Goal: Information Seeking & Learning: Understand process/instructions

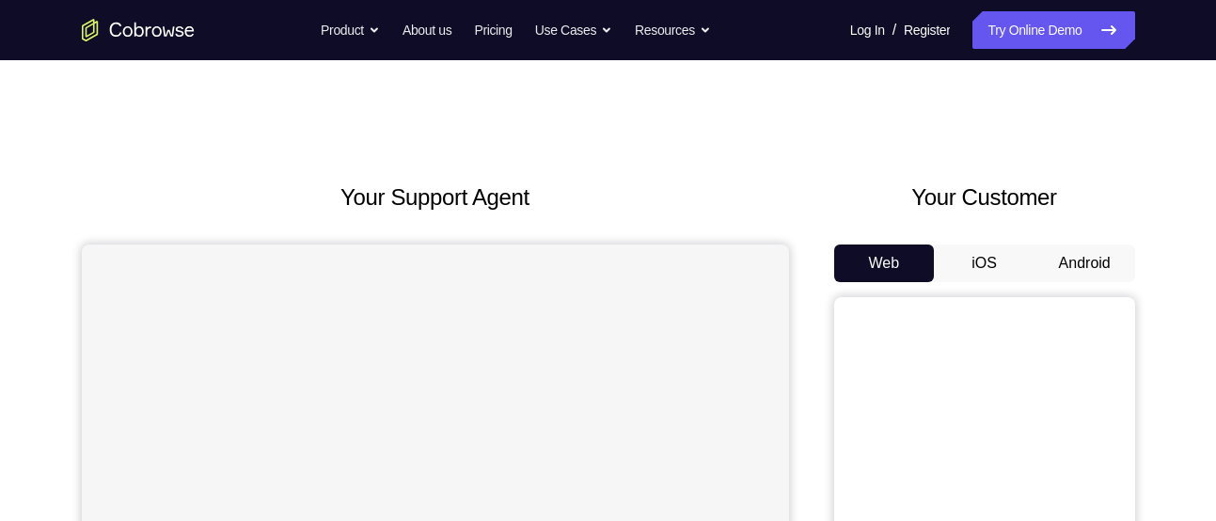
click at [1073, 269] on button "Android" at bounding box center [1084, 263] width 101 height 38
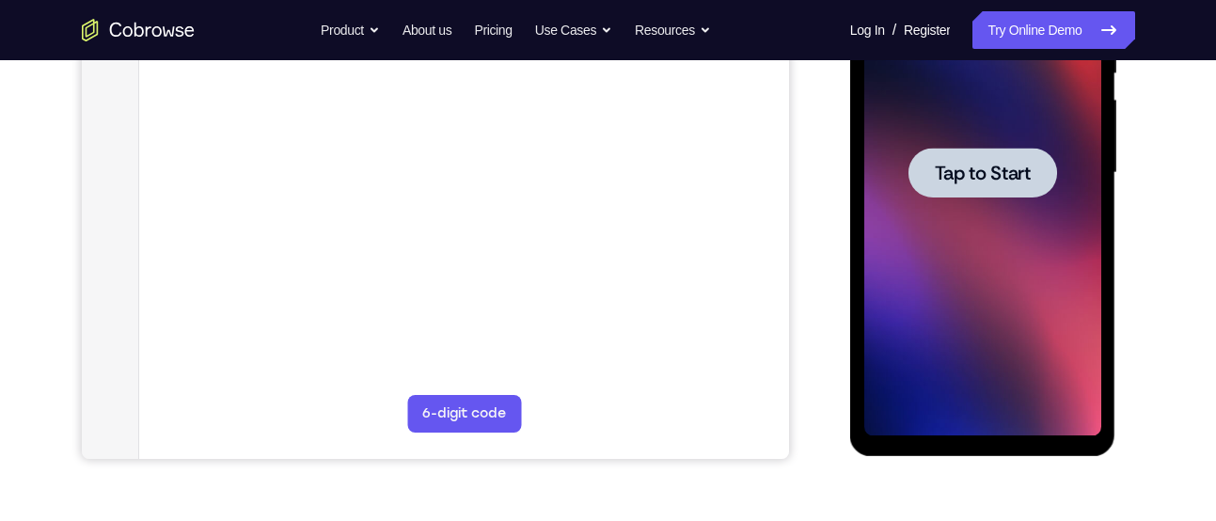
click at [1027, 164] on span "Tap to Start" at bounding box center [982, 173] width 96 height 19
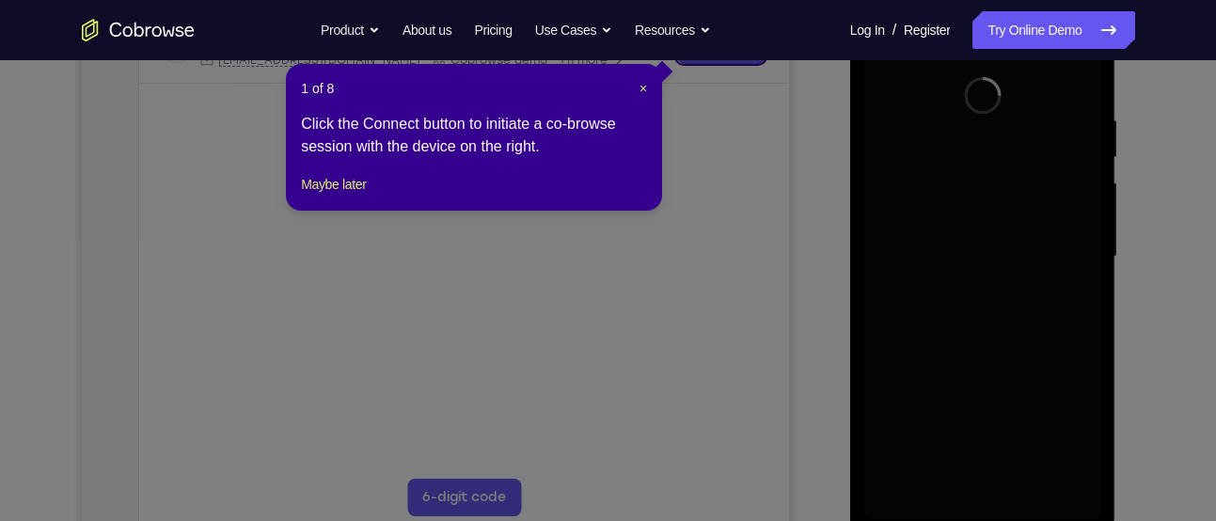
scroll to position [329, 0]
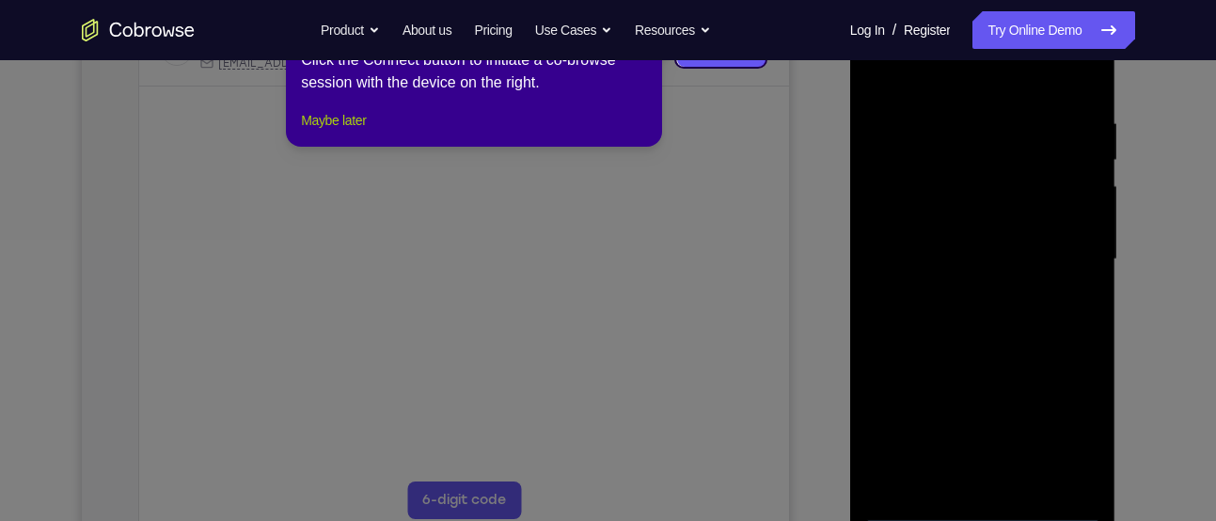
click at [347, 132] on button "Maybe later" at bounding box center [333, 120] width 65 height 23
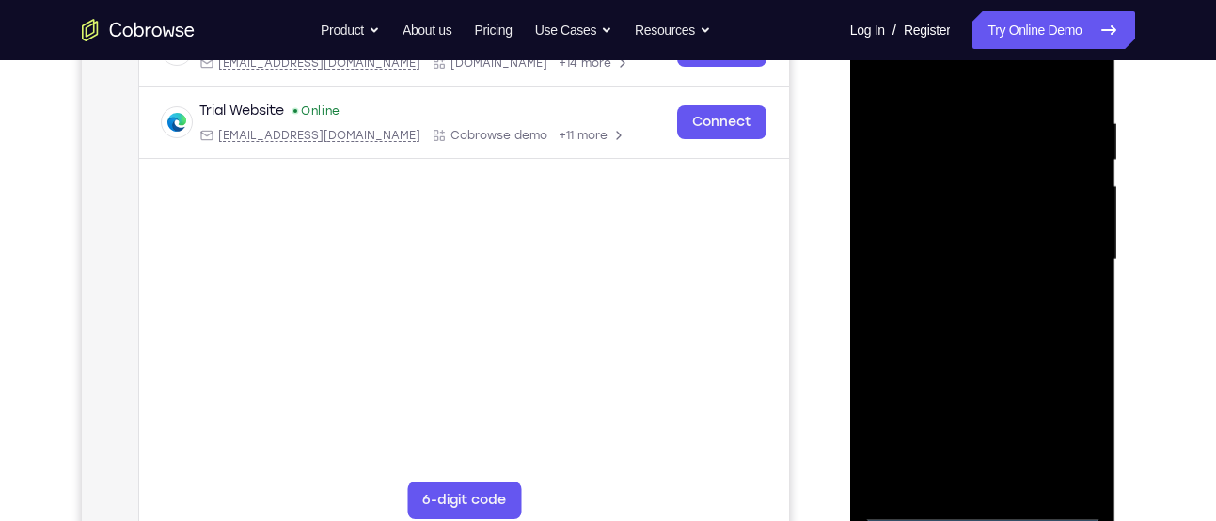
click at [985, 502] on div at bounding box center [982, 259] width 237 height 526
click at [1063, 413] on div at bounding box center [982, 259] width 237 height 526
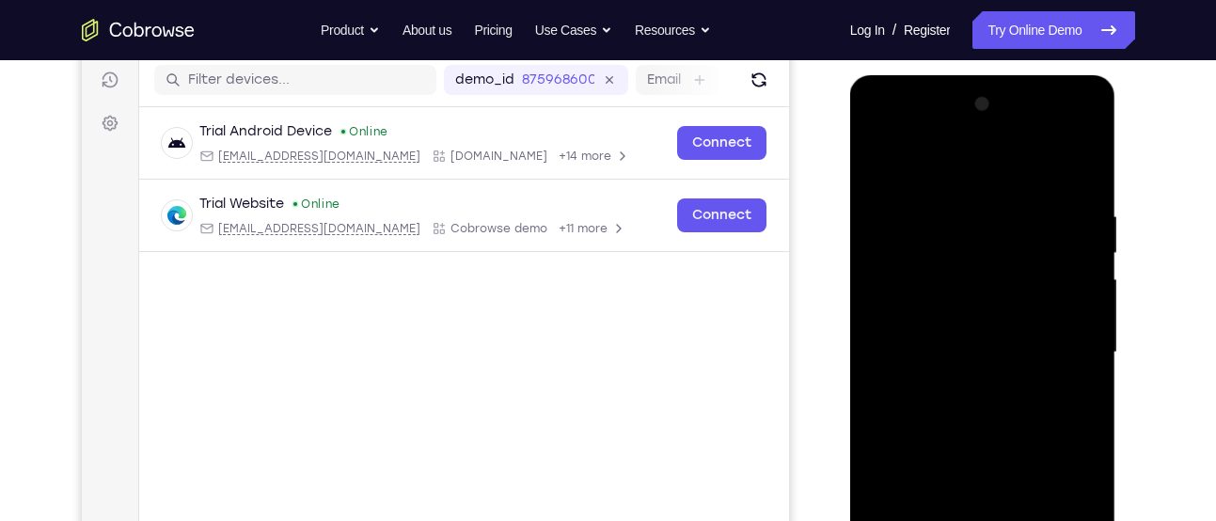
scroll to position [230, 0]
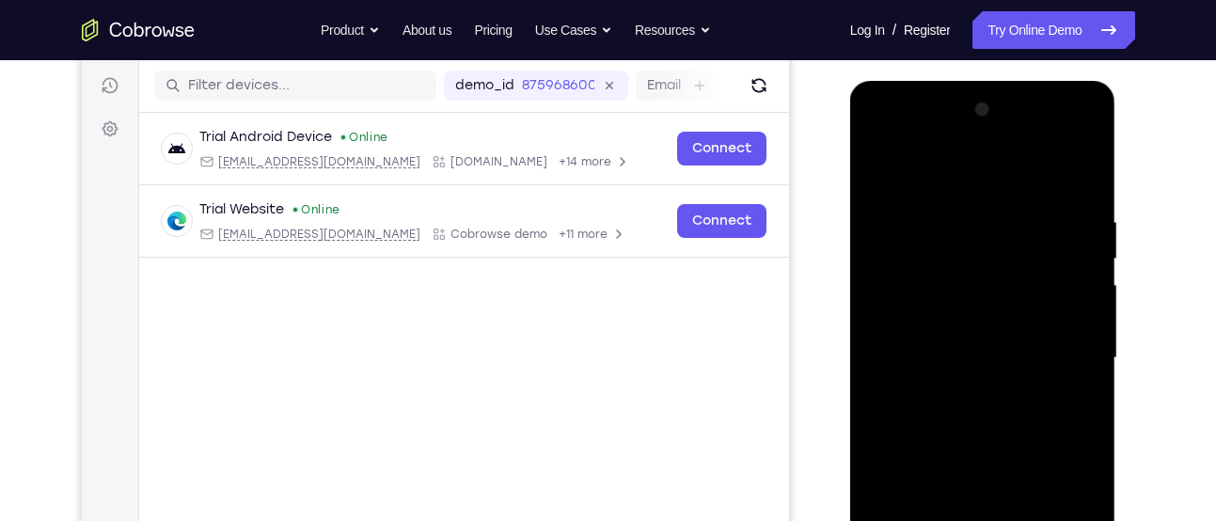
click at [883, 141] on div at bounding box center [982, 358] width 237 height 526
click at [1065, 338] on div at bounding box center [982, 358] width 237 height 526
click at [960, 386] on div at bounding box center [982, 358] width 237 height 526
click at [927, 349] on div at bounding box center [982, 358] width 237 height 526
click at [908, 385] on div at bounding box center [982, 358] width 237 height 526
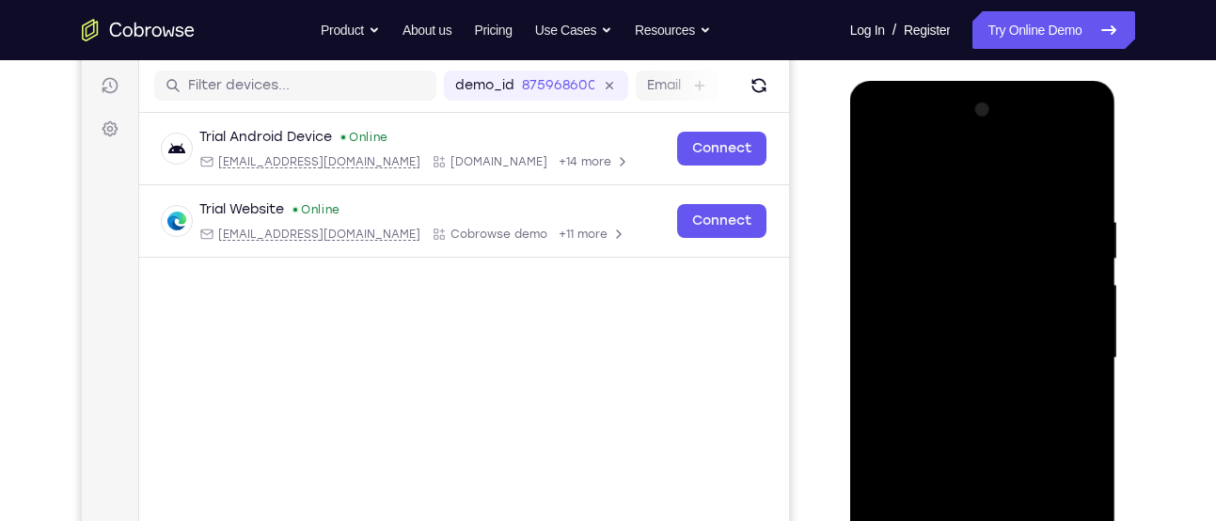
click at [942, 354] on div at bounding box center [982, 358] width 237 height 526
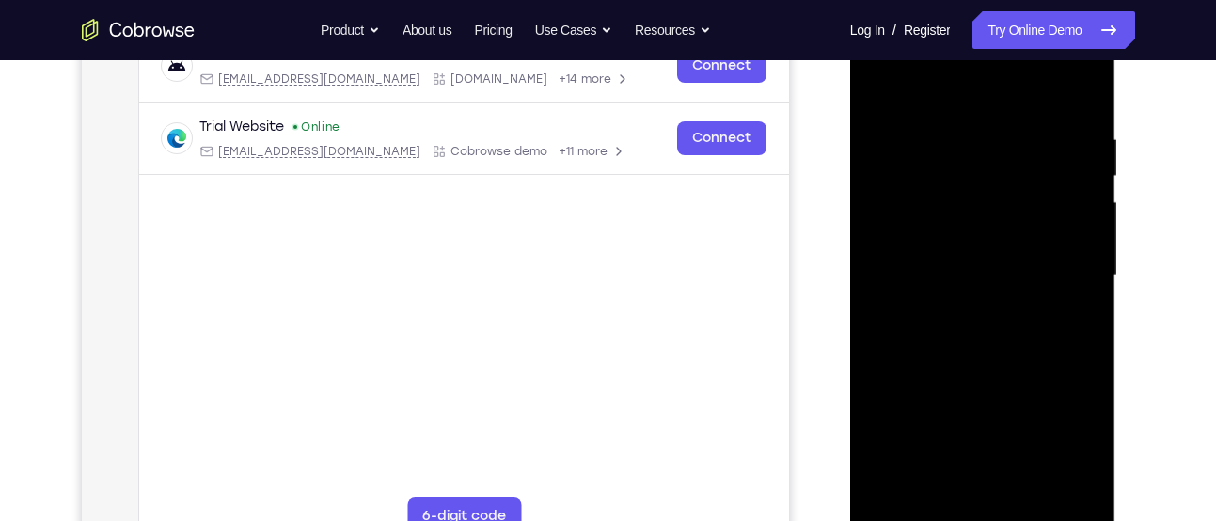
scroll to position [309, 0]
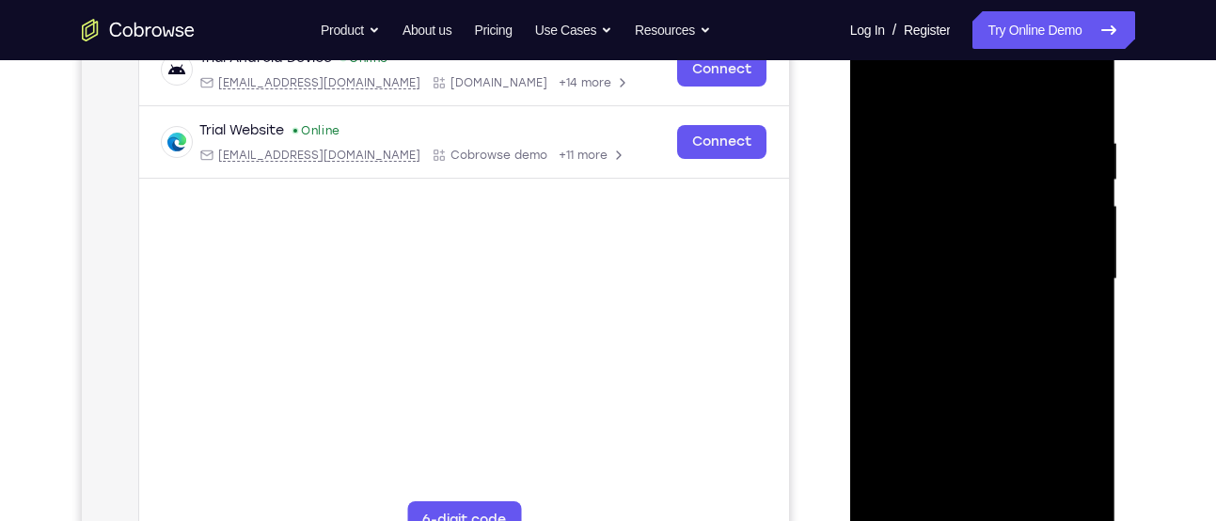
click at [985, 372] on div at bounding box center [982, 279] width 237 height 526
click at [1034, 506] on div at bounding box center [982, 279] width 237 height 526
click at [1012, 378] on div at bounding box center [982, 279] width 237 height 526
click at [999, 313] on div at bounding box center [982, 279] width 237 height 526
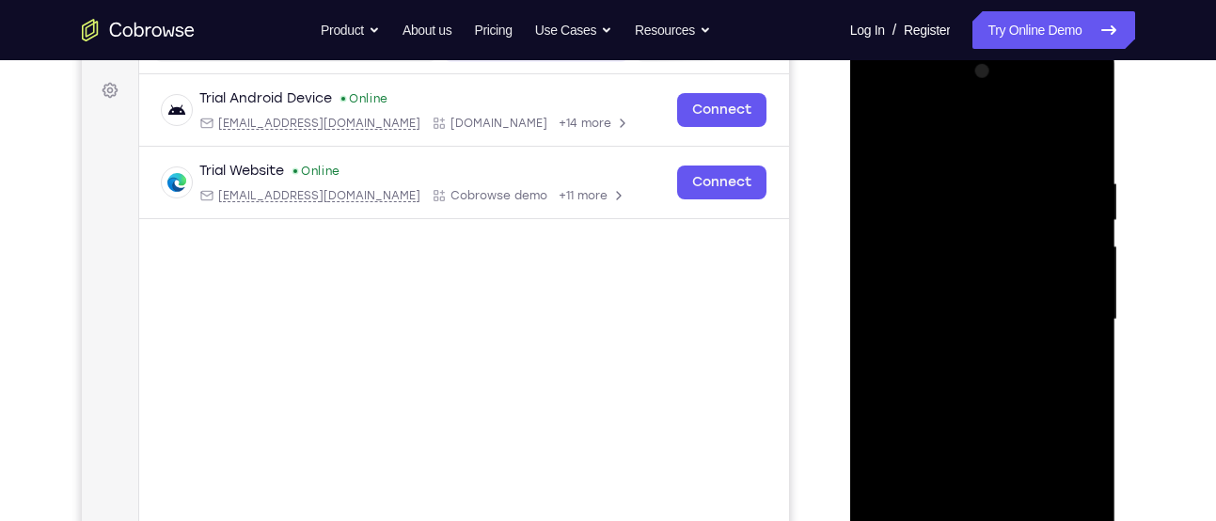
scroll to position [268, 0]
drag, startPoint x: 1063, startPoint y: 266, endPoint x: 1041, endPoint y: 479, distance: 214.6
click at [1041, 479] on div at bounding box center [982, 320] width 237 height 526
drag, startPoint x: 1058, startPoint y: 304, endPoint x: 1058, endPoint y: 487, distance: 183.3
click at [1058, 487] on div at bounding box center [982, 320] width 237 height 526
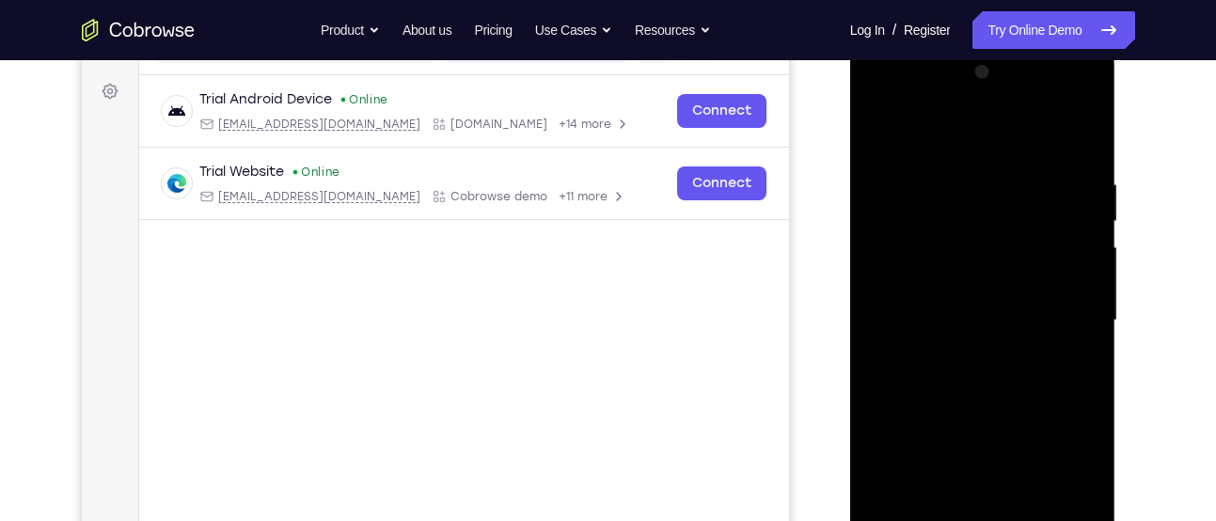
click at [966, 387] on div at bounding box center [982, 320] width 237 height 526
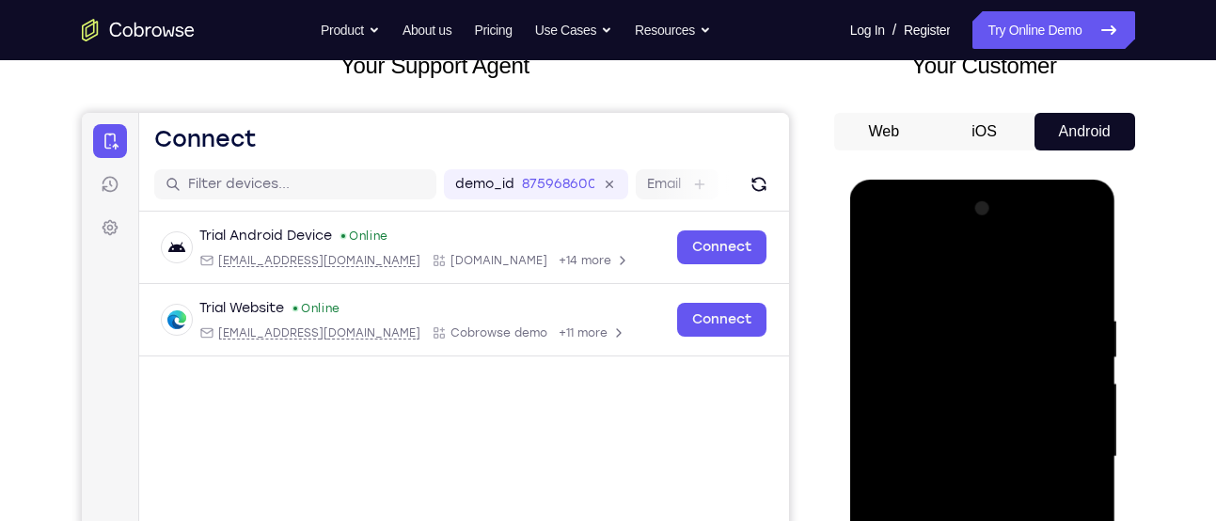
scroll to position [130, 0]
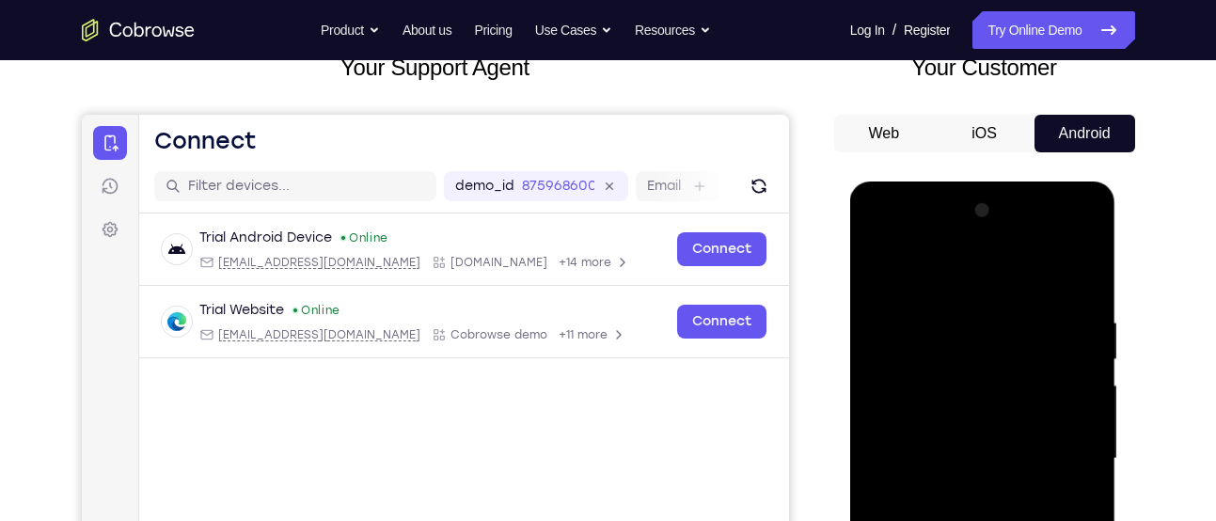
click at [885, 261] on div at bounding box center [982, 459] width 237 height 526
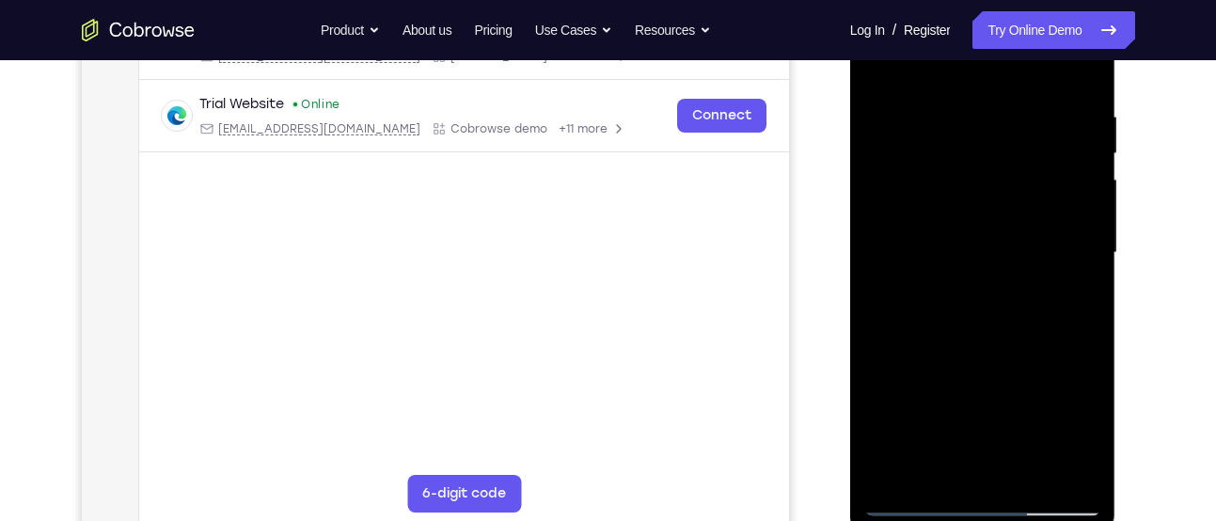
click at [1029, 464] on div at bounding box center [982, 253] width 237 height 526
click at [972, 279] on div at bounding box center [982, 253] width 237 height 526
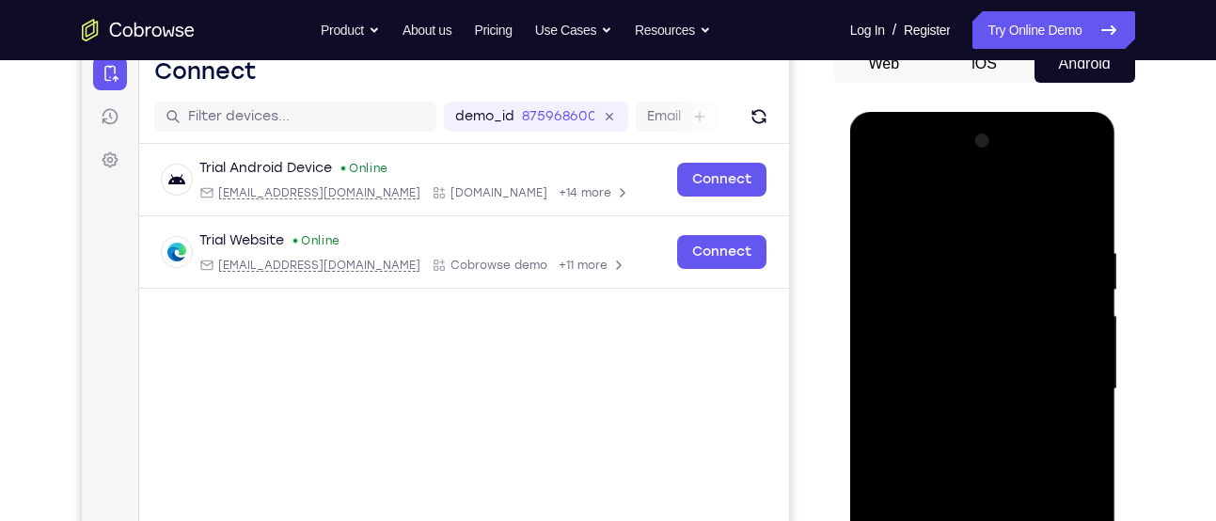
scroll to position [196, 0]
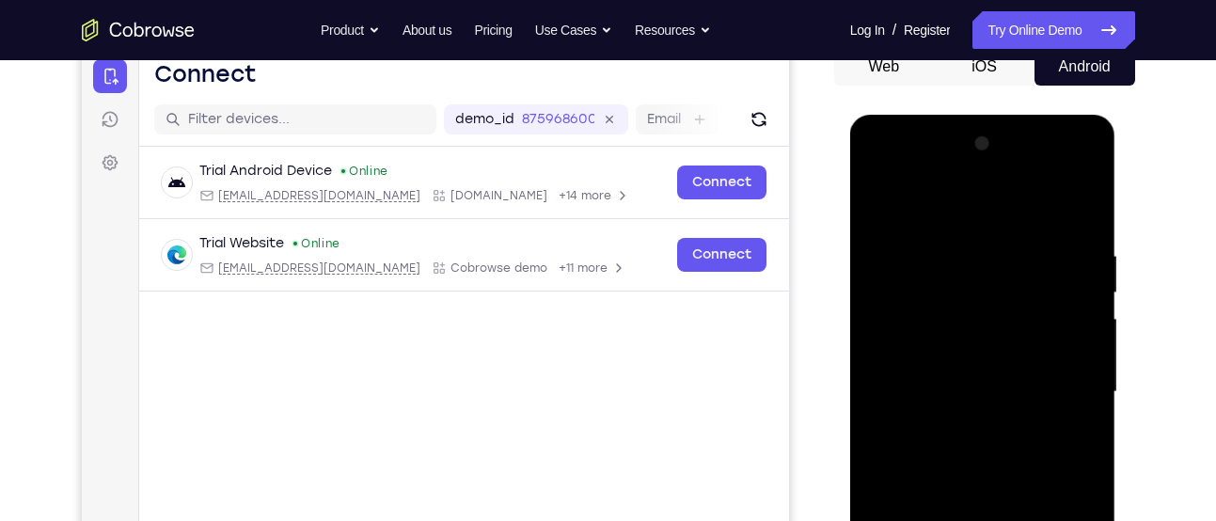
drag, startPoint x: 972, startPoint y: 418, endPoint x: 974, endPoint y: 137, distance: 281.1
click at [974, 137] on div at bounding box center [982, 392] width 237 height 526
click at [955, 472] on div at bounding box center [982, 392] width 237 height 526
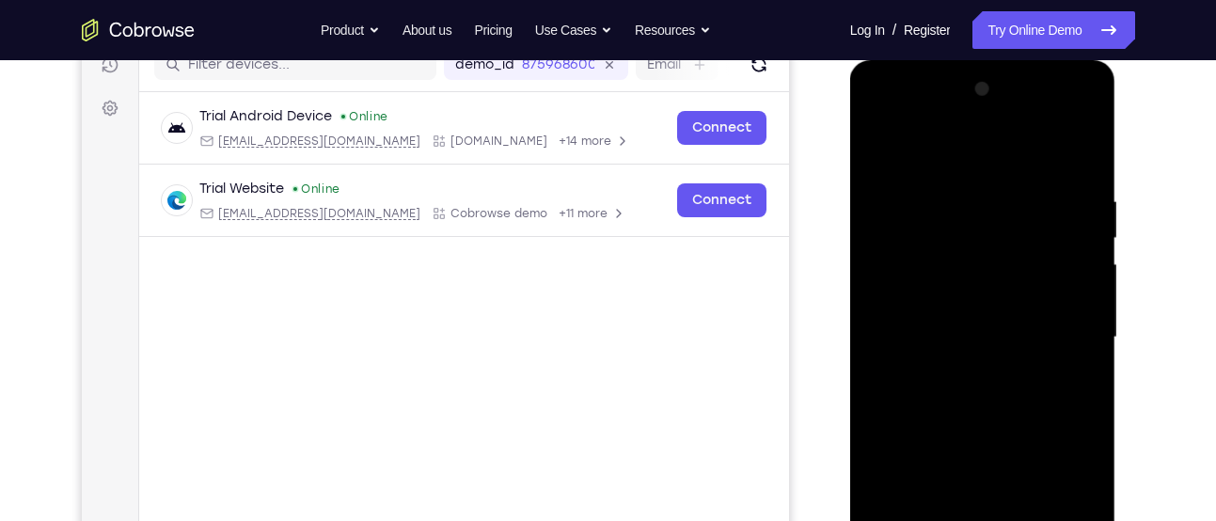
scroll to position [247, 0]
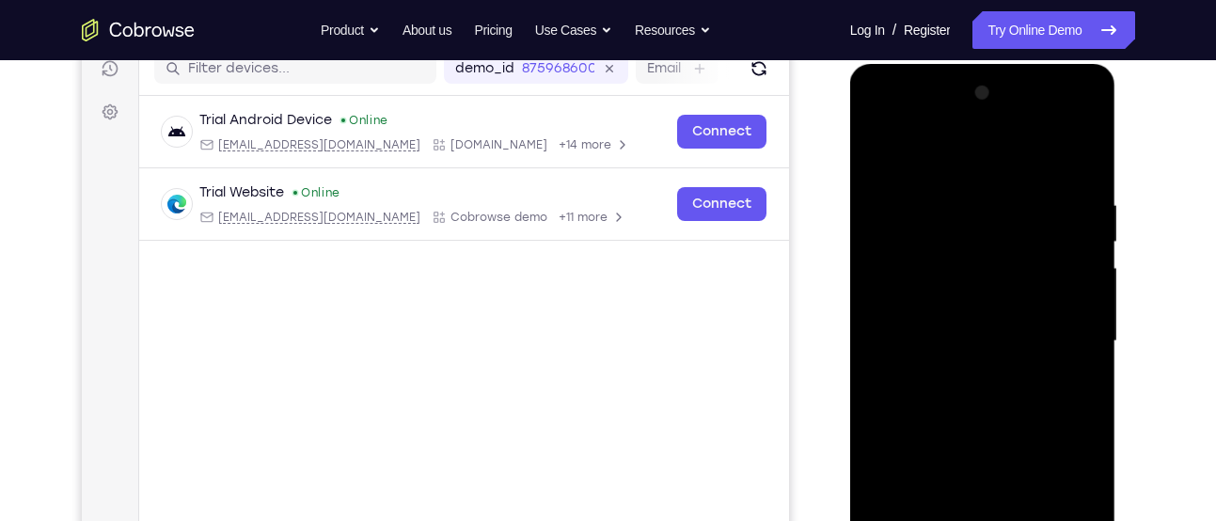
click at [1087, 478] on div at bounding box center [982, 341] width 237 height 526
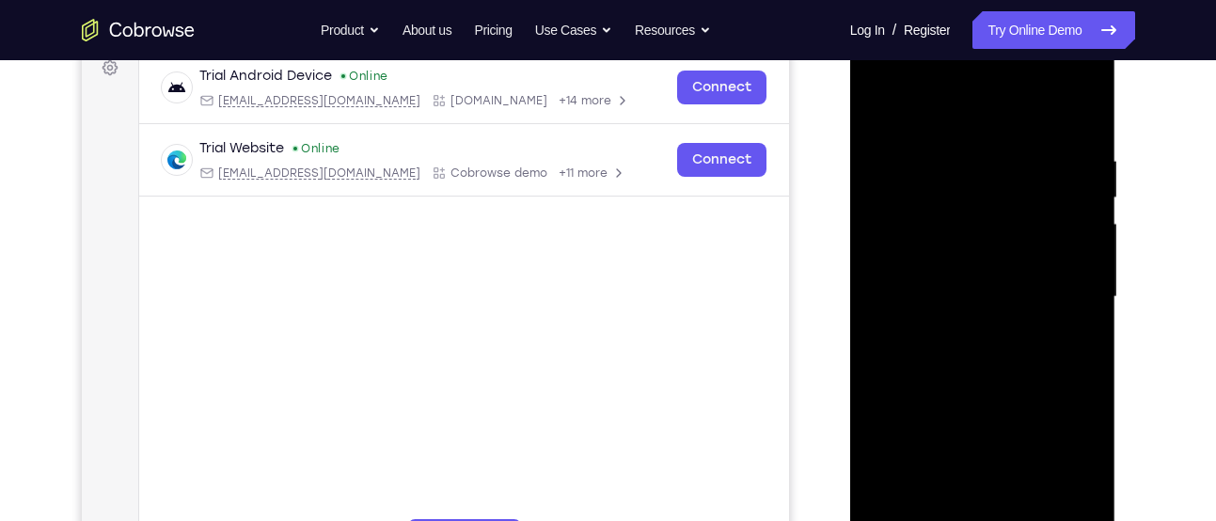
scroll to position [360, 0]
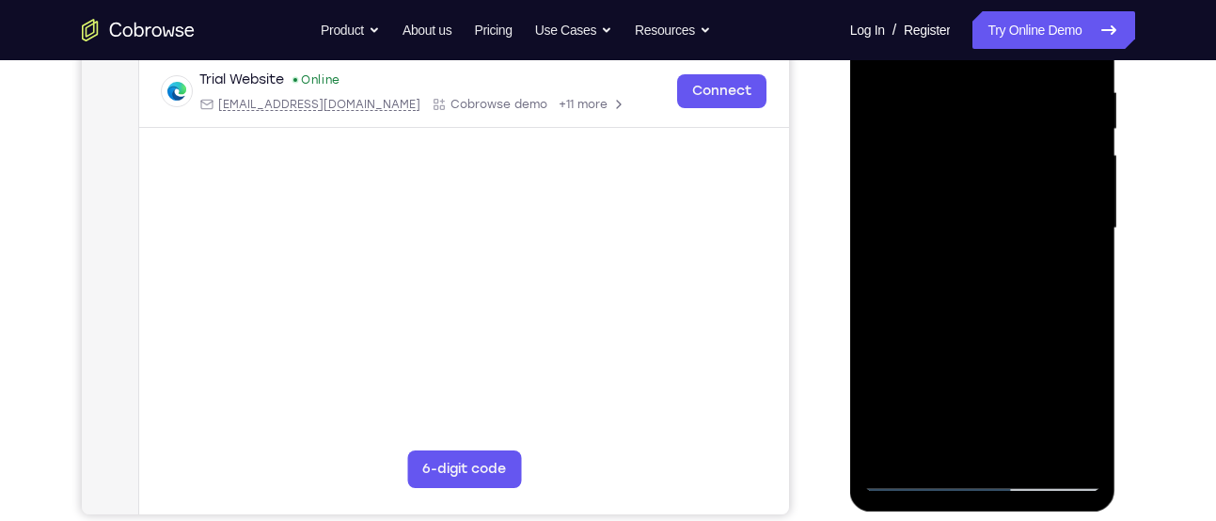
click at [1023, 445] on div at bounding box center [982, 228] width 237 height 526
click at [972, 308] on div at bounding box center [982, 228] width 237 height 526
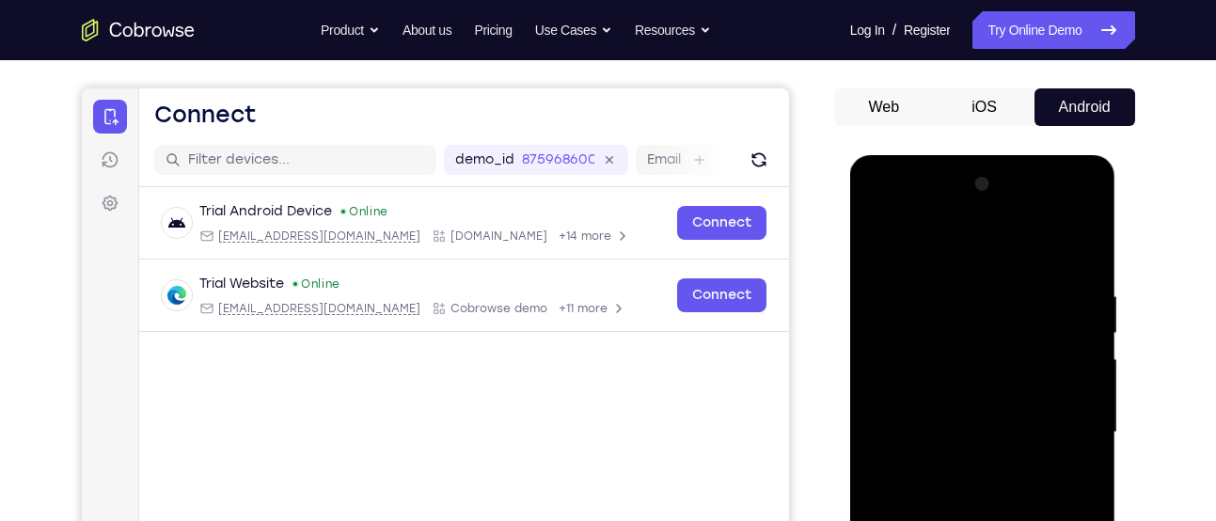
scroll to position [153, 0]
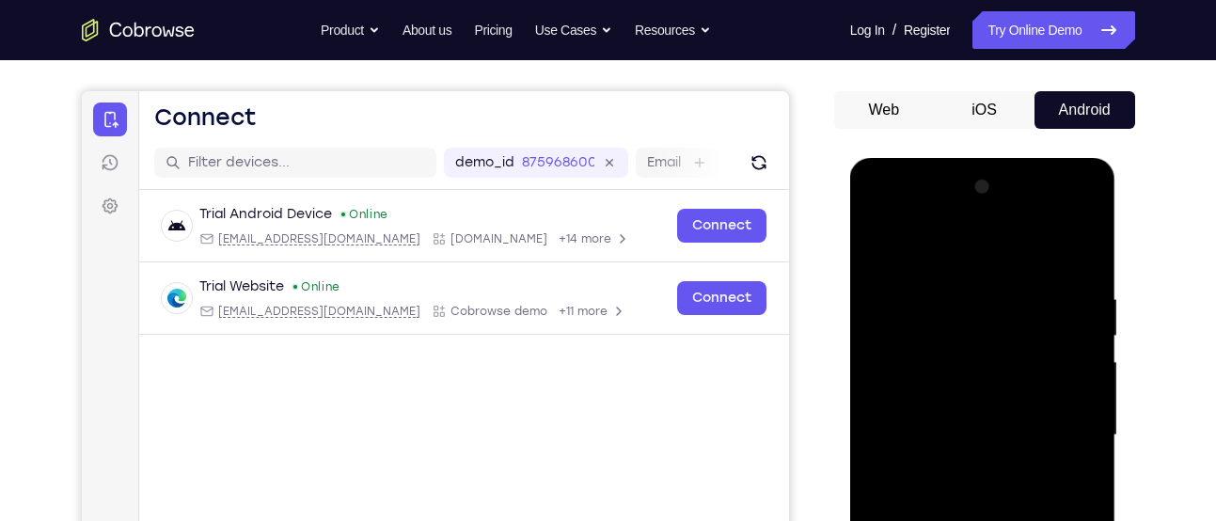
click at [885, 248] on div at bounding box center [982, 435] width 237 height 526
click at [971, 431] on div at bounding box center [982, 435] width 237 height 526
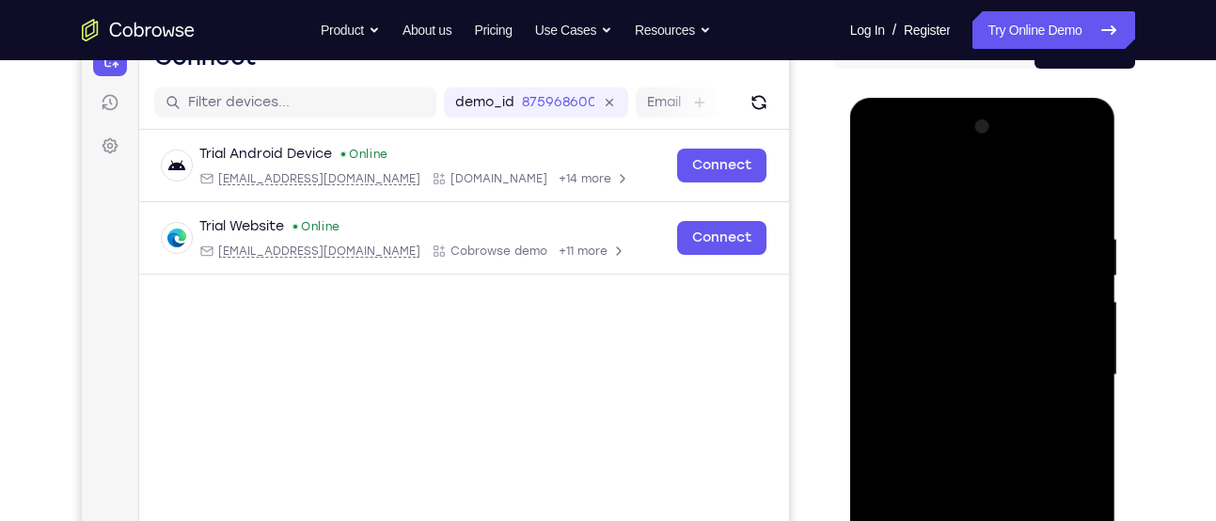
scroll to position [211, 0]
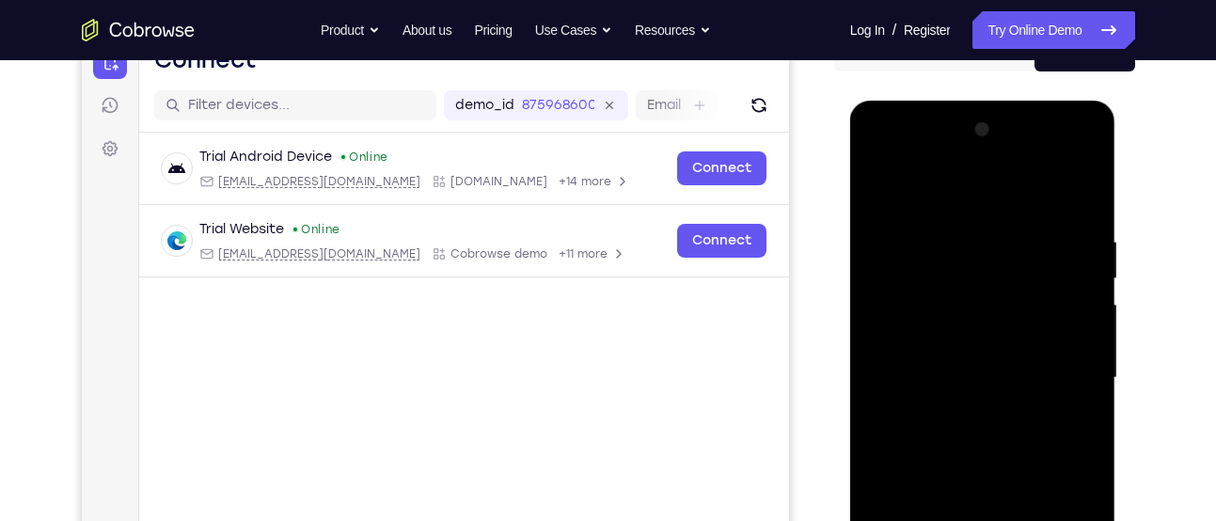
click at [878, 196] on div at bounding box center [982, 378] width 237 height 526
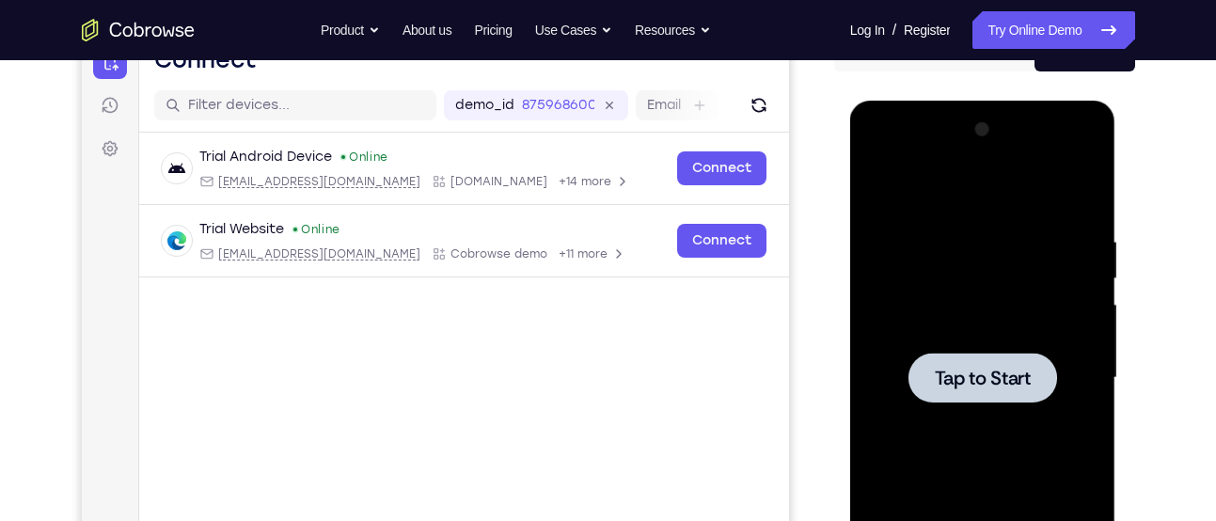
click at [931, 406] on div at bounding box center [982, 378] width 237 height 526
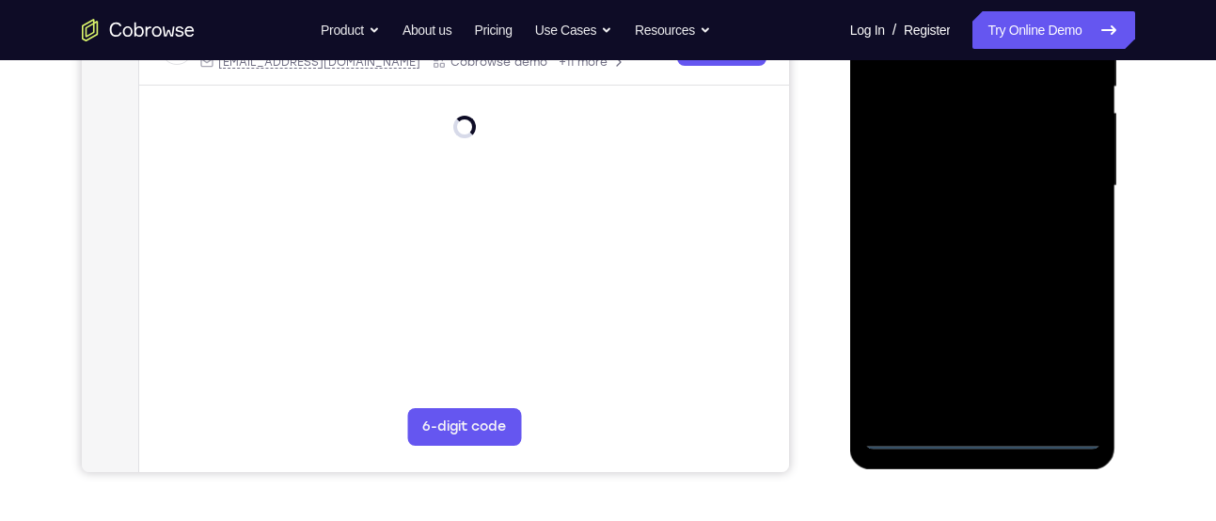
scroll to position [447, 0]
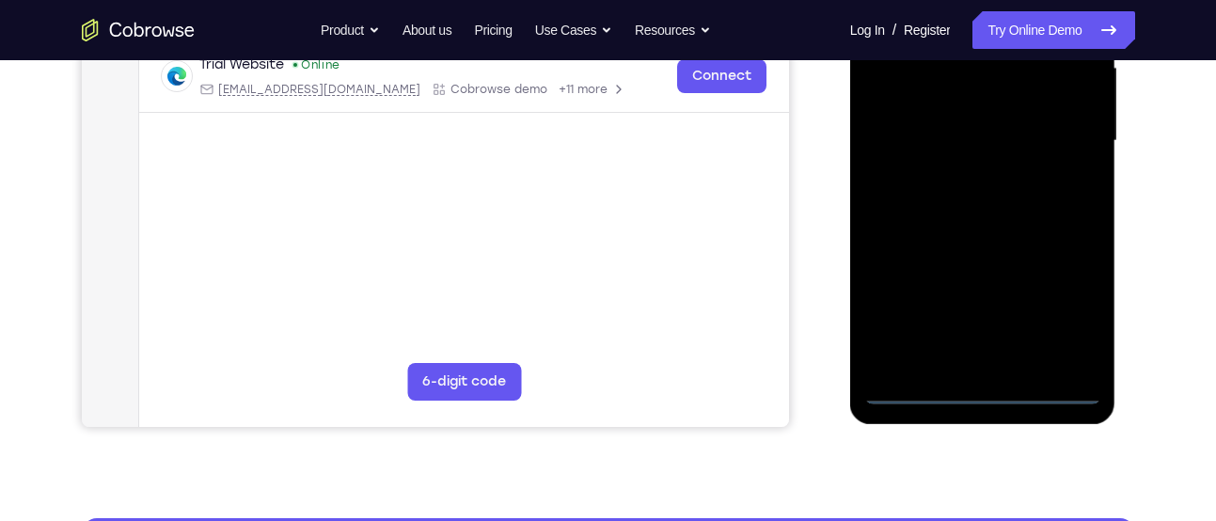
click at [987, 388] on div at bounding box center [982, 141] width 237 height 526
click at [1055, 297] on div at bounding box center [982, 141] width 237 height 526
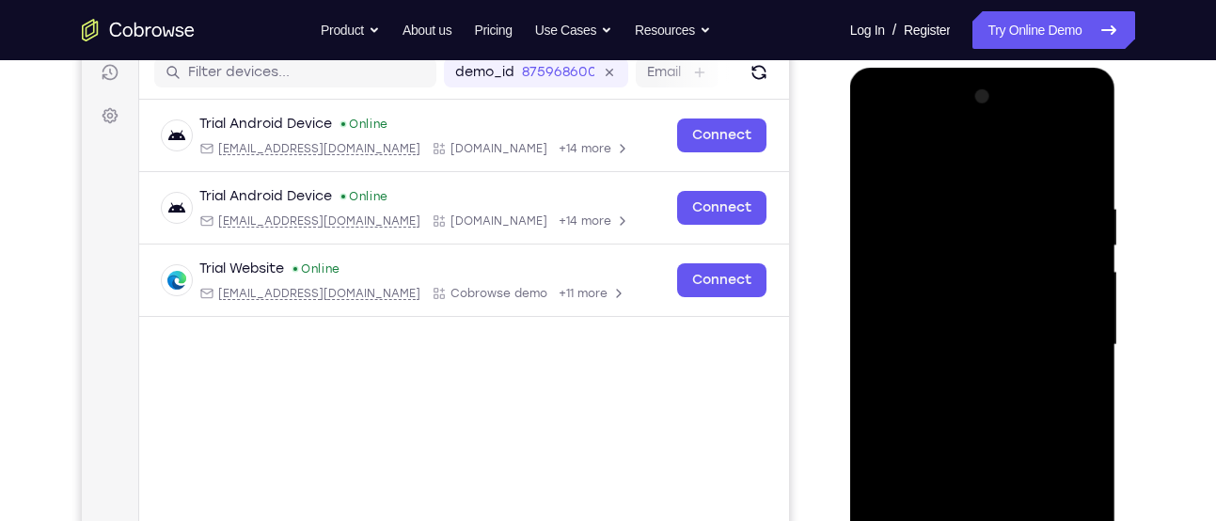
scroll to position [237, 0]
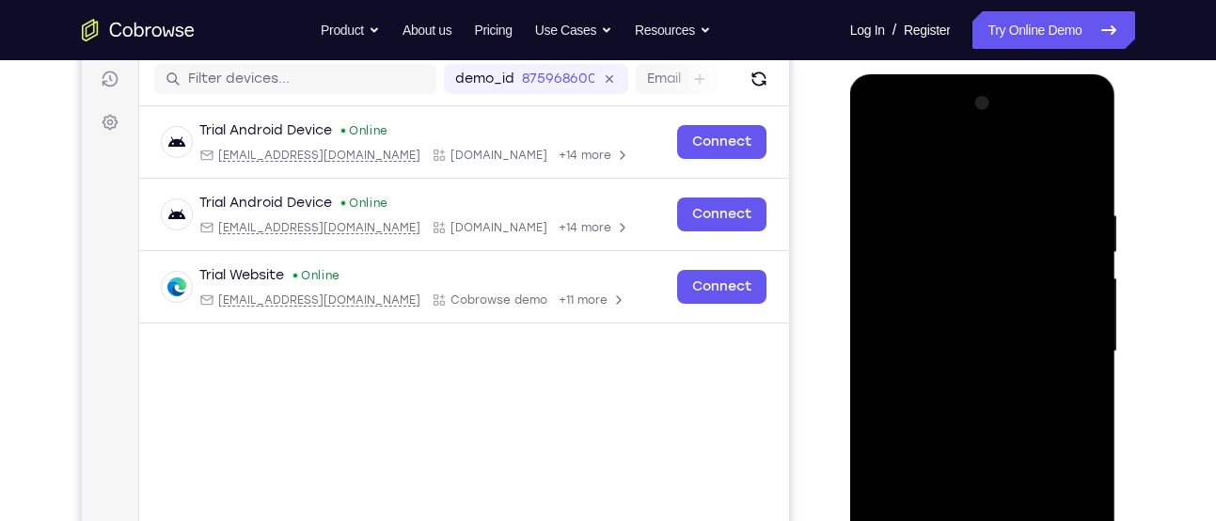
click at [889, 134] on div at bounding box center [982, 351] width 237 height 526
click at [1071, 358] on div at bounding box center [982, 351] width 237 height 526
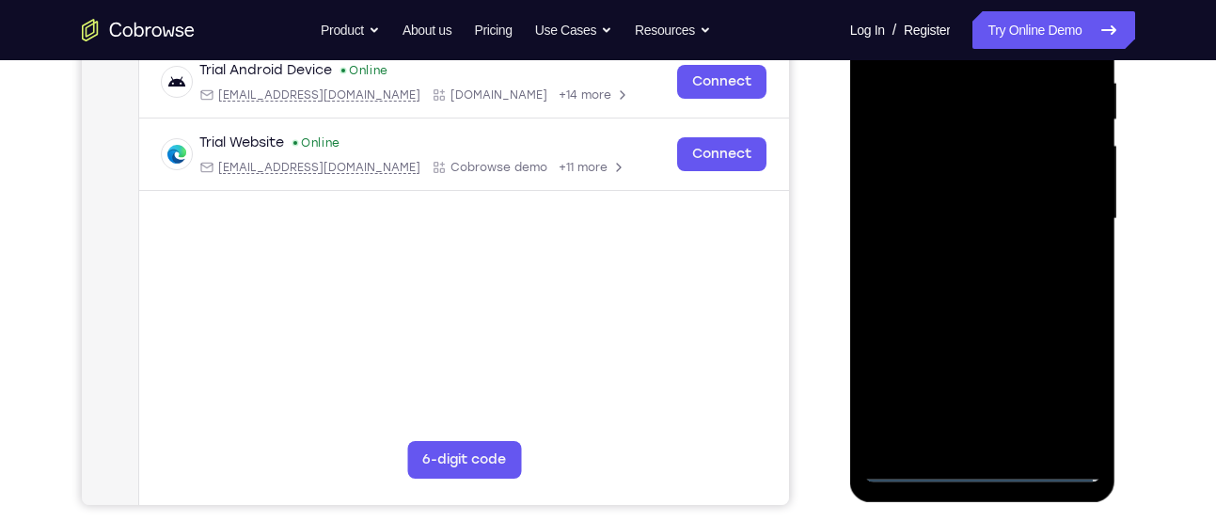
scroll to position [379, 0]
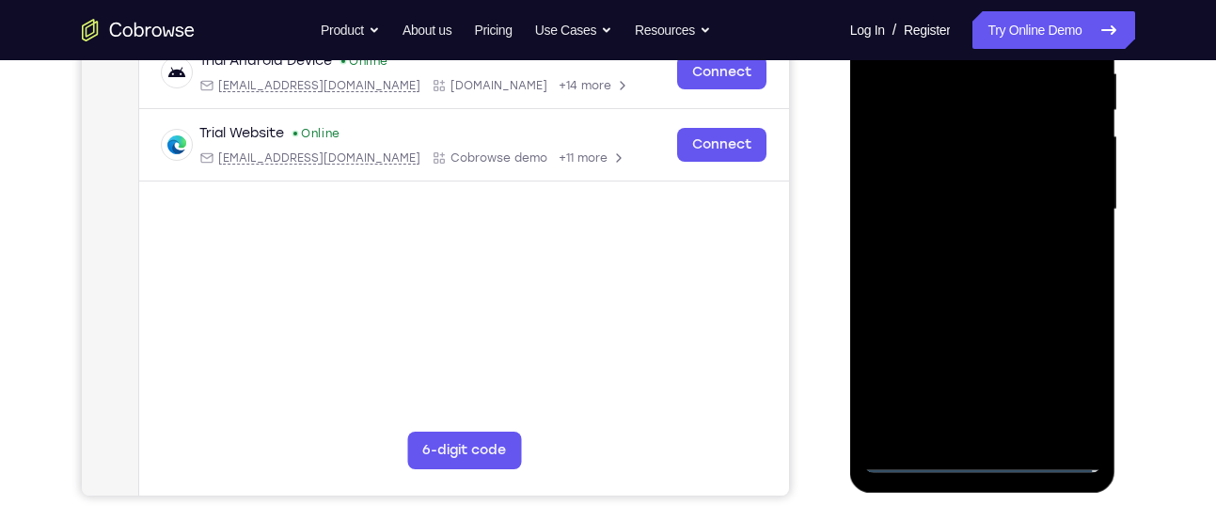
click at [953, 239] on div at bounding box center [982, 209] width 237 height 526
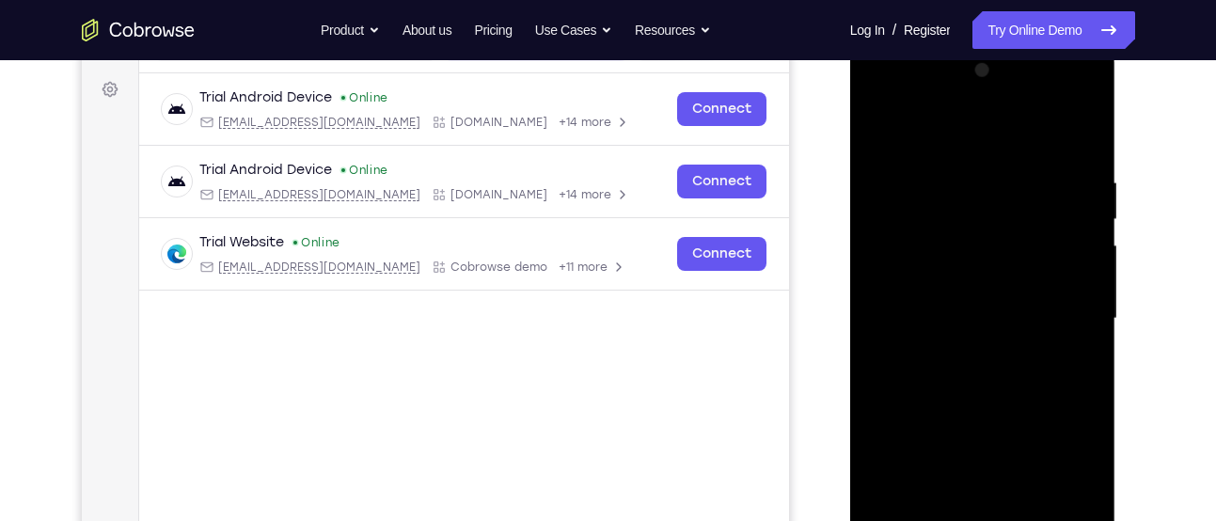
scroll to position [268, 0]
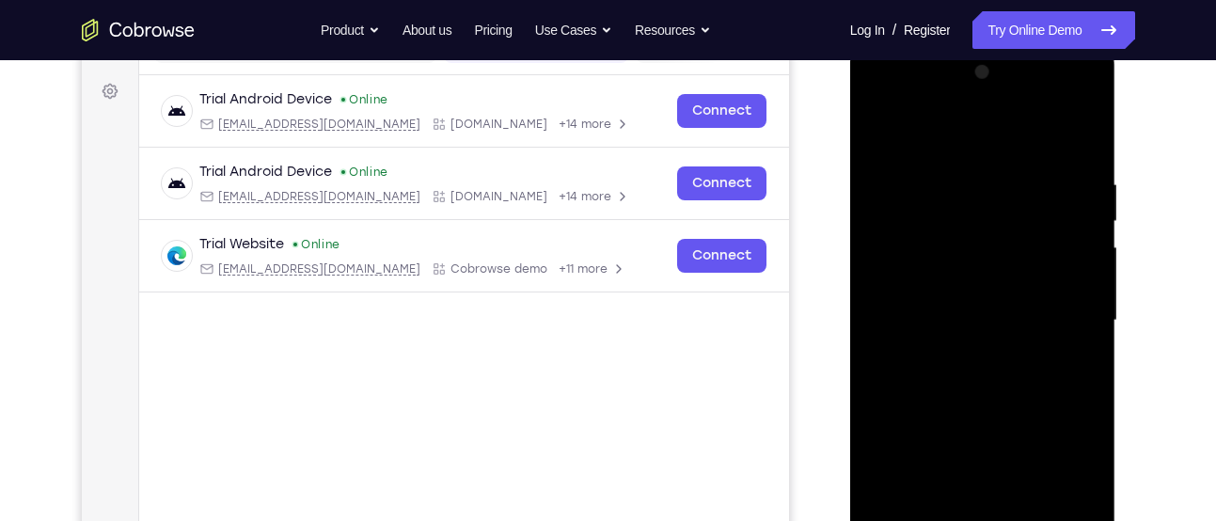
click at [978, 290] on div at bounding box center [982, 320] width 237 height 526
click at [919, 347] on div at bounding box center [982, 320] width 237 height 526
click at [936, 325] on div at bounding box center [982, 320] width 237 height 526
click at [969, 384] on div at bounding box center [982, 320] width 237 height 526
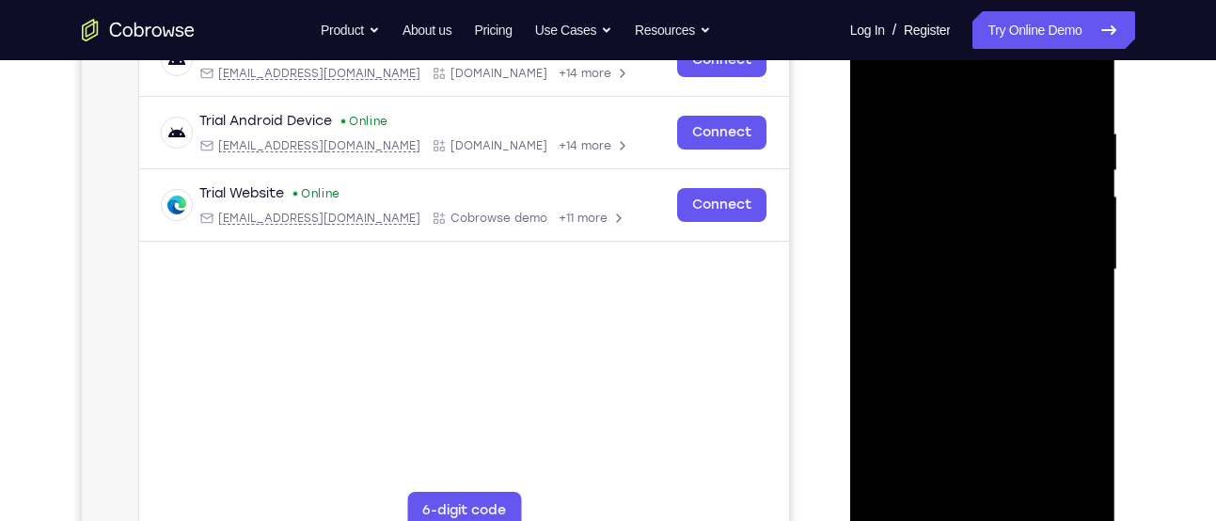
scroll to position [320, 0]
click at [1019, 496] on div at bounding box center [982, 269] width 237 height 526
click at [976, 354] on div at bounding box center [982, 269] width 237 height 526
click at [949, 411] on div at bounding box center [982, 269] width 237 height 526
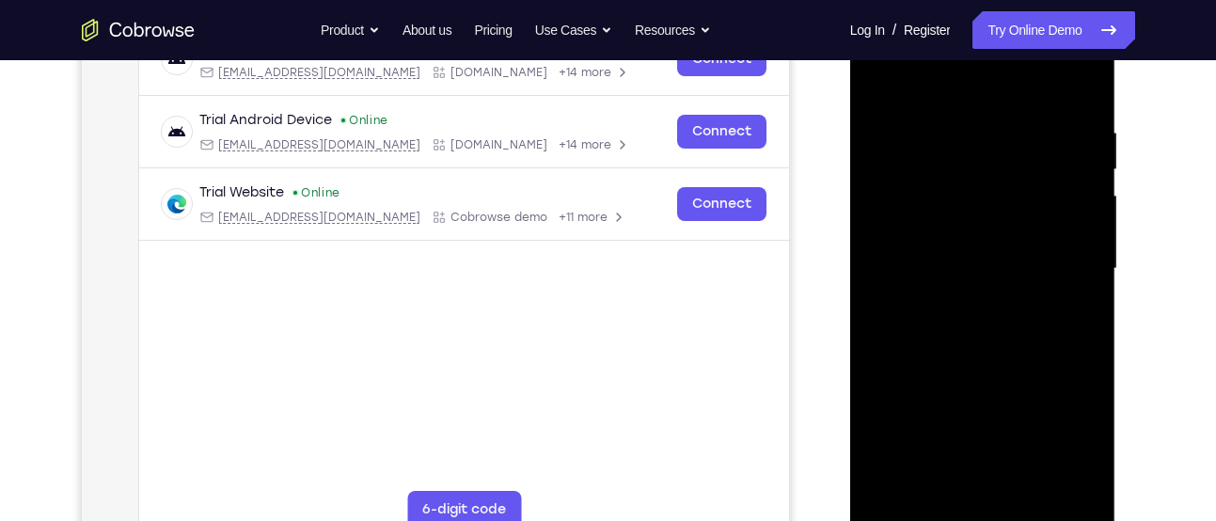
click at [1028, 494] on div at bounding box center [982, 269] width 237 height 526
click at [969, 359] on div at bounding box center [982, 269] width 237 height 526
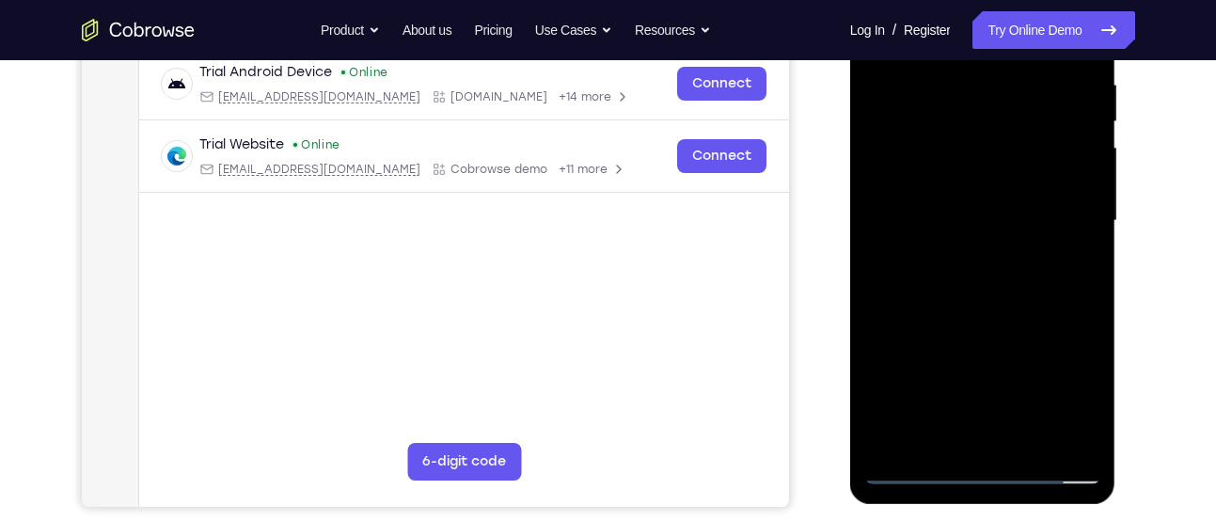
scroll to position [327, 0]
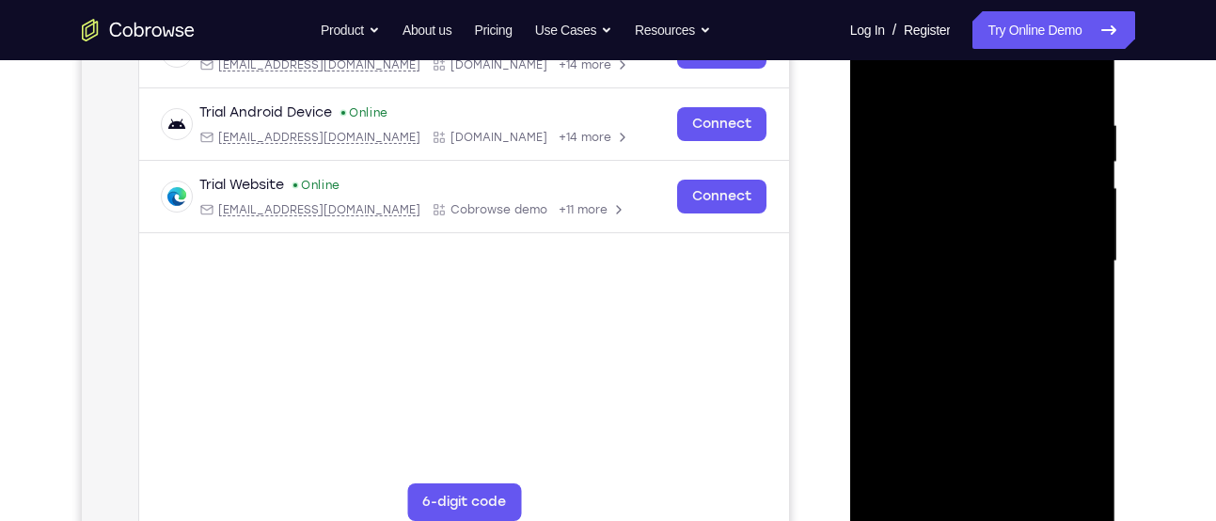
drag, startPoint x: 983, startPoint y: 389, endPoint x: 970, endPoint y: 149, distance: 241.0
click at [970, 149] on div at bounding box center [982, 261] width 237 height 526
drag, startPoint x: 972, startPoint y: 315, endPoint x: 972, endPoint y: 162, distance: 153.2
click at [972, 162] on div at bounding box center [982, 261] width 237 height 526
drag, startPoint x: 968, startPoint y: 367, endPoint x: 961, endPoint y: 240, distance: 127.1
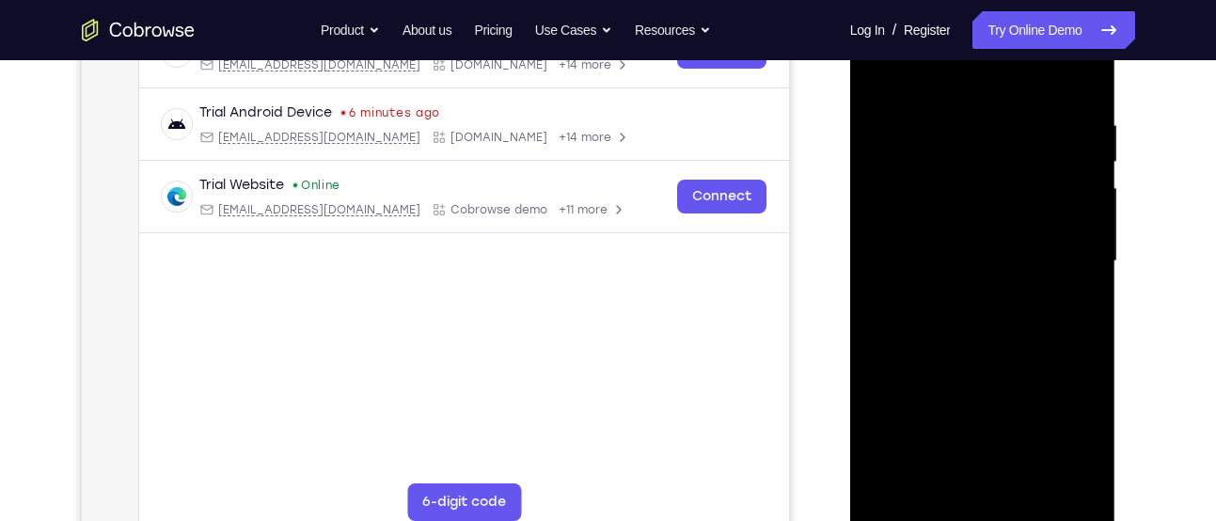
click at [961, 240] on div at bounding box center [982, 261] width 237 height 526
click at [948, 396] on div at bounding box center [982, 261] width 237 height 526
click at [974, 476] on div at bounding box center [982, 261] width 237 height 526
click at [910, 306] on div at bounding box center [982, 261] width 237 height 526
click at [1070, 307] on div at bounding box center [982, 261] width 237 height 526
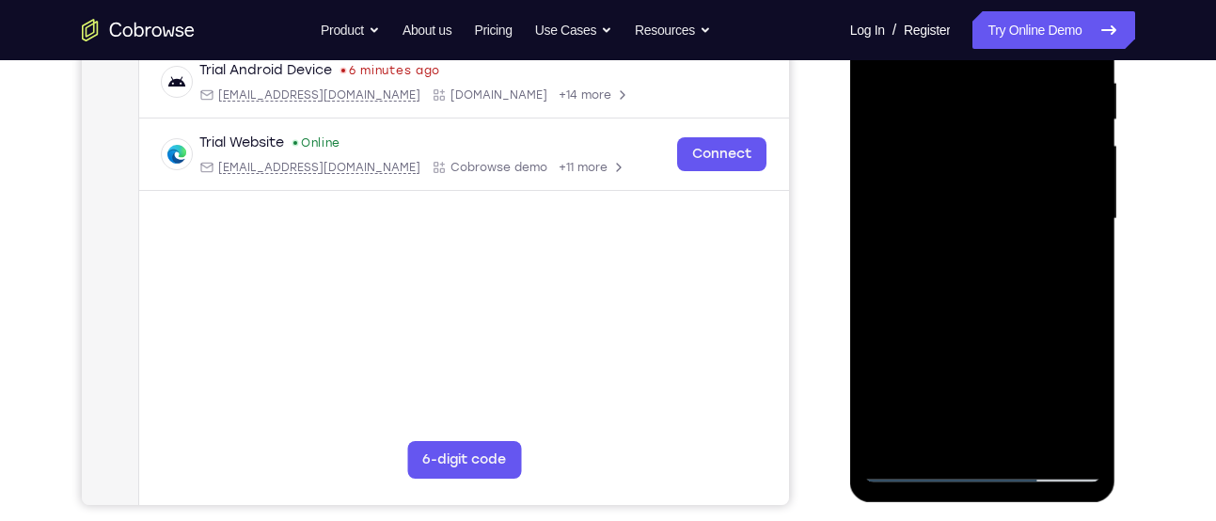
scroll to position [408, 0]
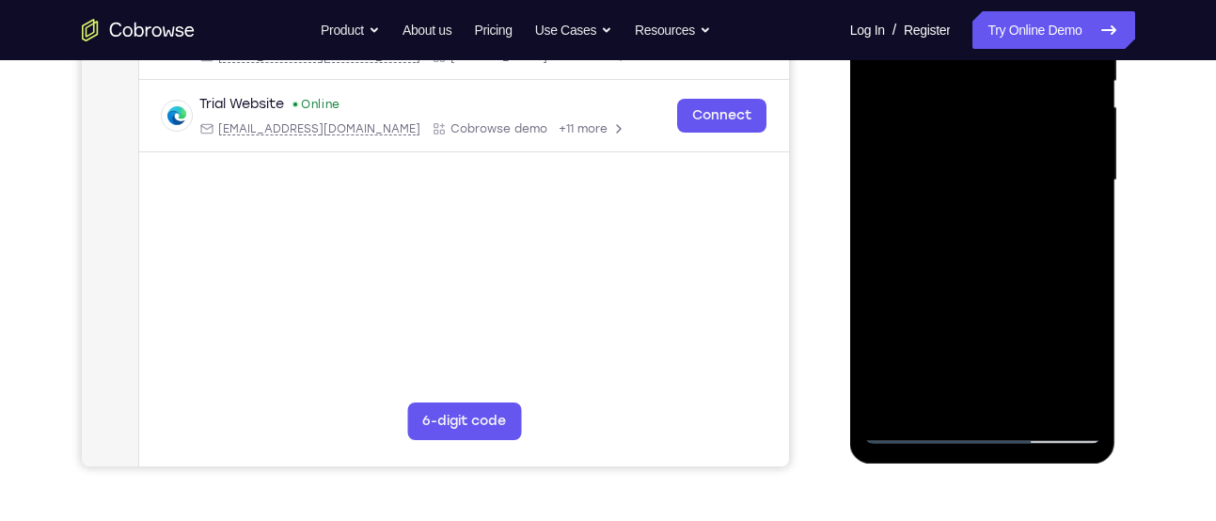
drag, startPoint x: 973, startPoint y: 227, endPoint x: 935, endPoint y: 223, distance: 37.9
click at [935, 223] on div at bounding box center [982, 180] width 237 height 526
click at [1016, 259] on div at bounding box center [982, 180] width 237 height 526
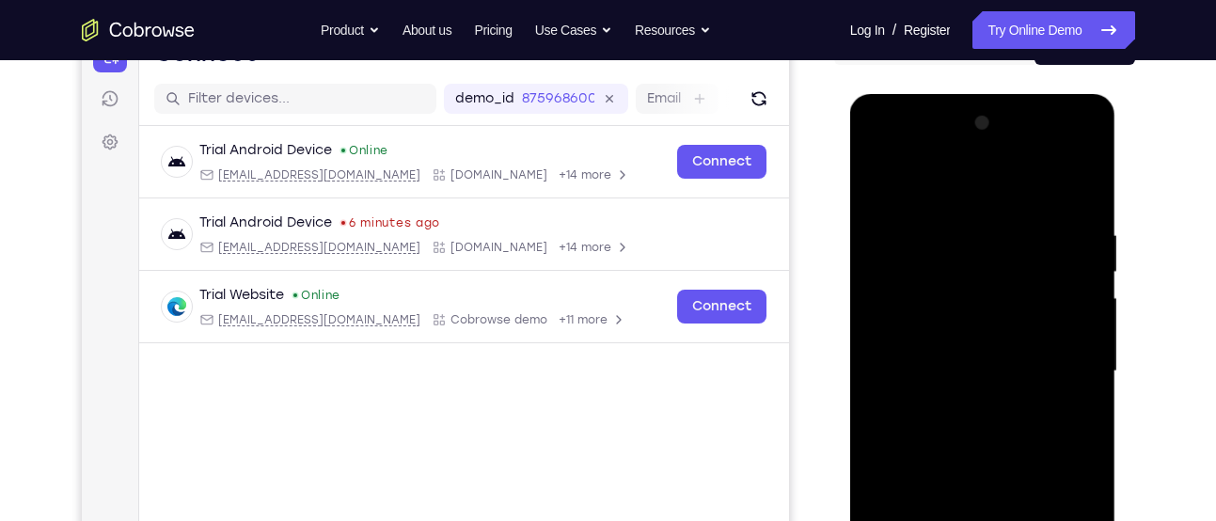
scroll to position [216, 0]
click at [965, 247] on div at bounding box center [982, 372] width 237 height 526
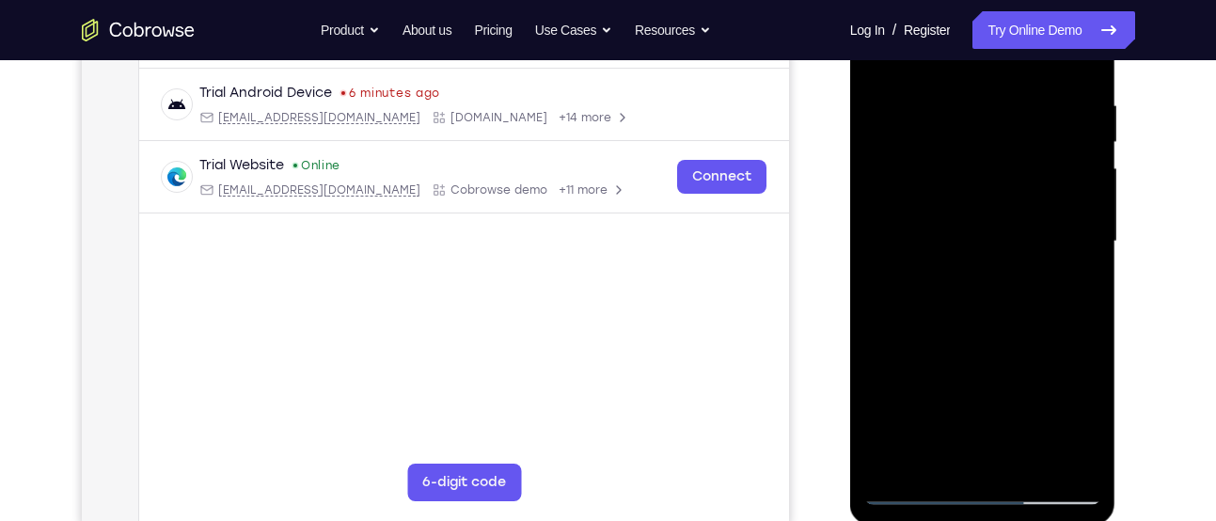
scroll to position [400, 0]
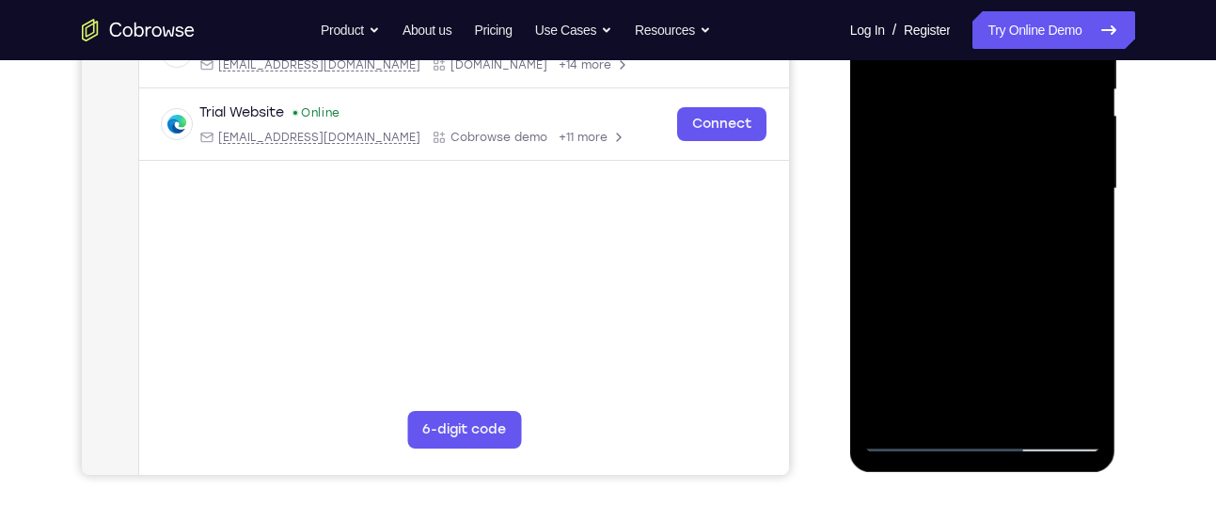
click at [950, 409] on div at bounding box center [982, 189] width 237 height 526
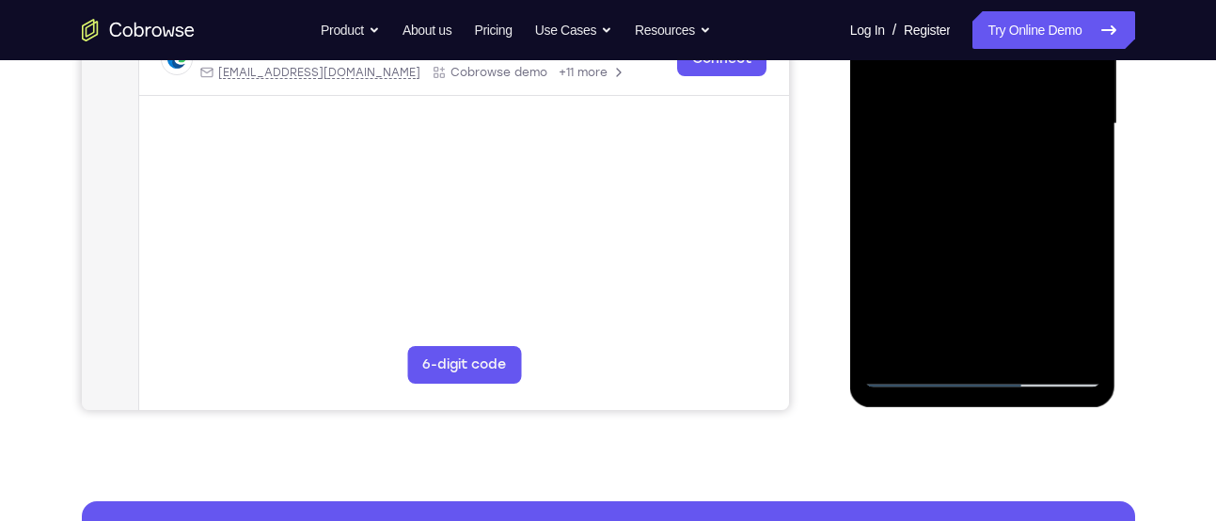
scroll to position [465, 0]
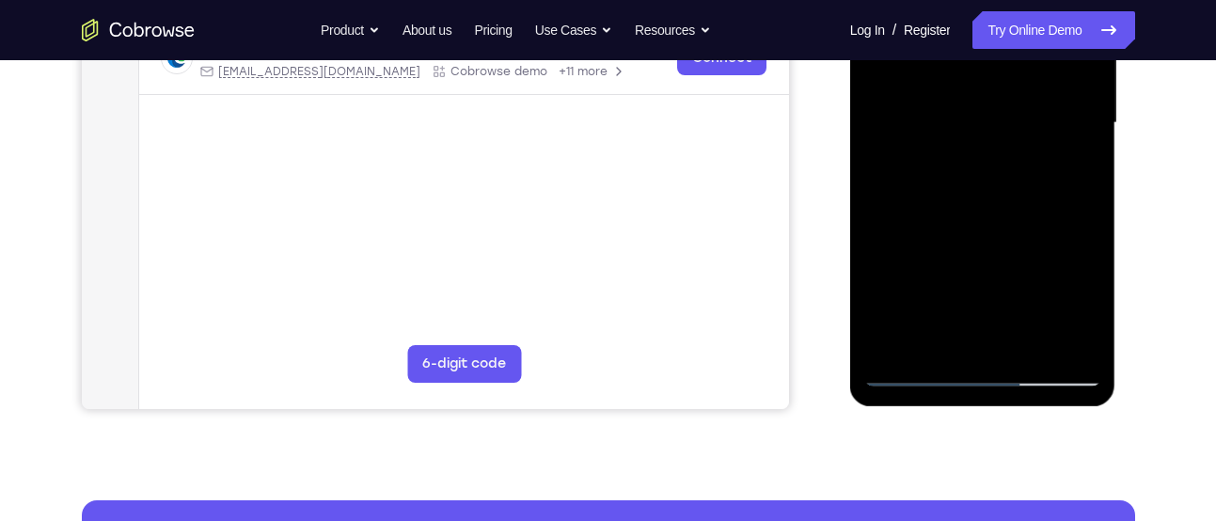
drag, startPoint x: 935, startPoint y: 295, endPoint x: 978, endPoint y: 124, distance: 176.2
click at [978, 124] on div at bounding box center [982, 123] width 237 height 526
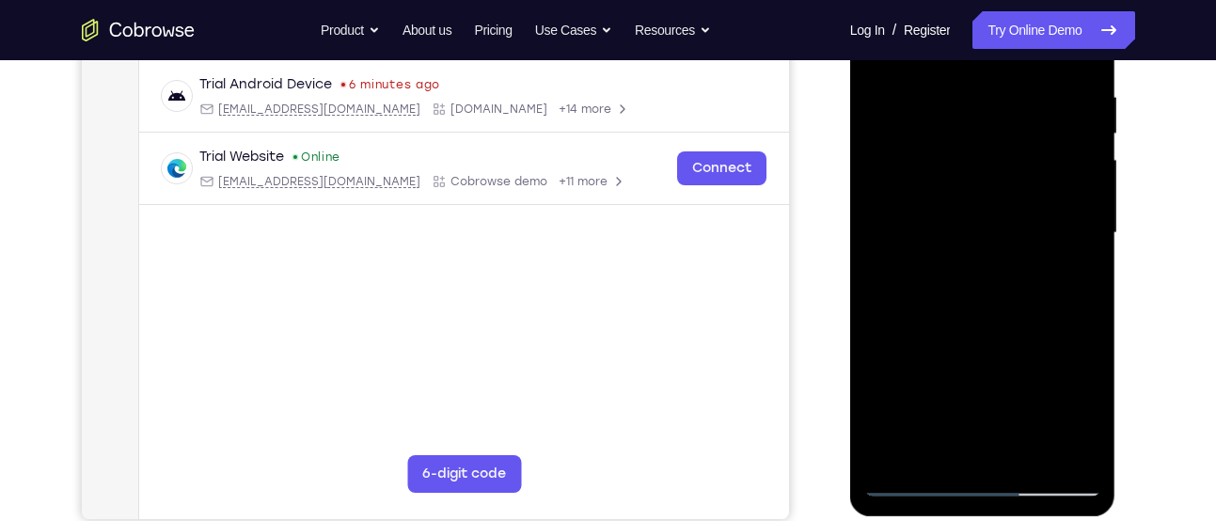
scroll to position [349, 0]
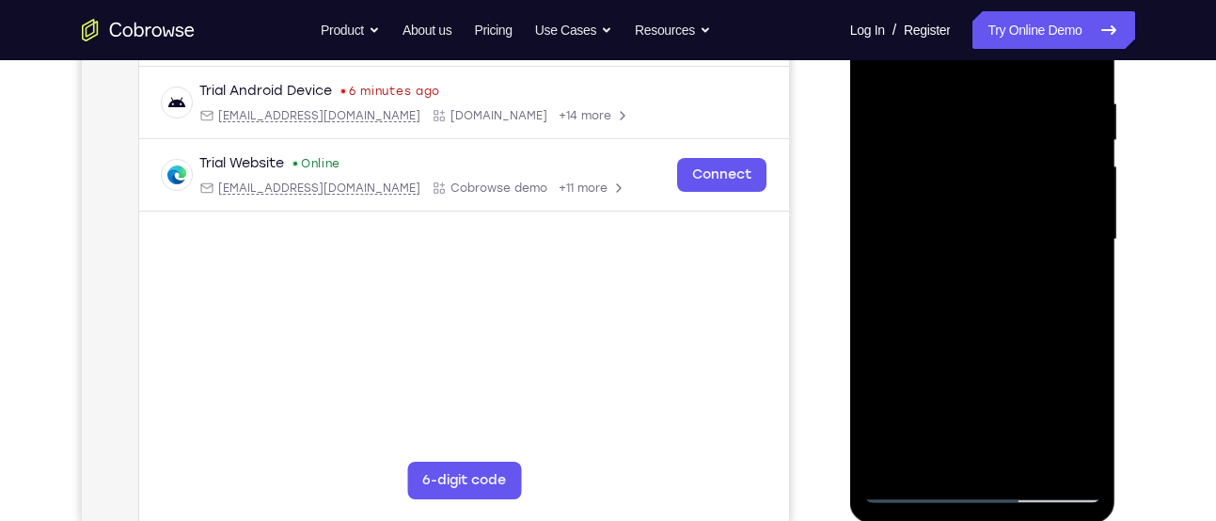
drag, startPoint x: 957, startPoint y: 372, endPoint x: 983, endPoint y: 168, distance: 205.7
click at [983, 168] on div at bounding box center [982, 239] width 237 height 526
drag, startPoint x: 966, startPoint y: 353, endPoint x: 986, endPoint y: 151, distance: 203.1
click at [986, 151] on div at bounding box center [982, 239] width 237 height 526
drag, startPoint x: 983, startPoint y: 319, endPoint x: 995, endPoint y: 124, distance: 194.9
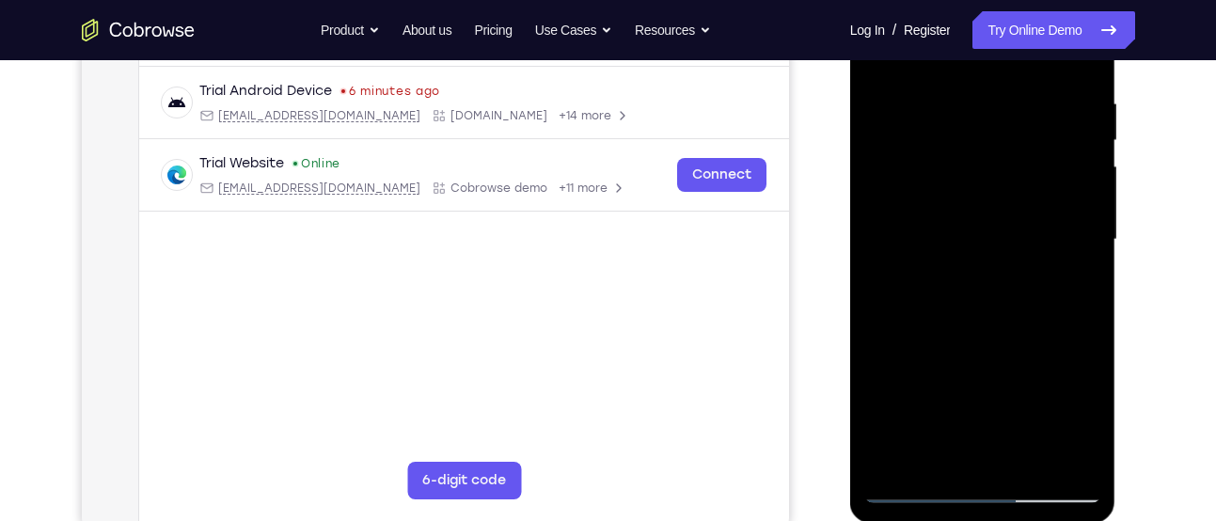
click at [995, 124] on div at bounding box center [982, 239] width 237 height 526
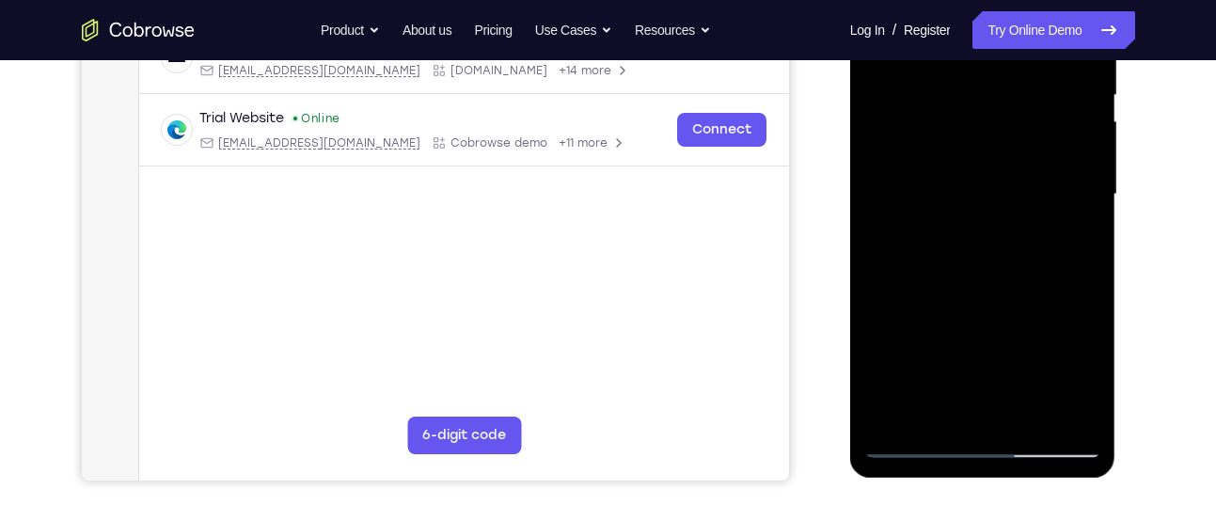
scroll to position [395, 0]
drag, startPoint x: 988, startPoint y: 277, endPoint x: 1012, endPoint y: 178, distance: 102.6
click at [1012, 178] on div at bounding box center [982, 193] width 237 height 526
click at [913, 364] on div at bounding box center [982, 193] width 237 height 526
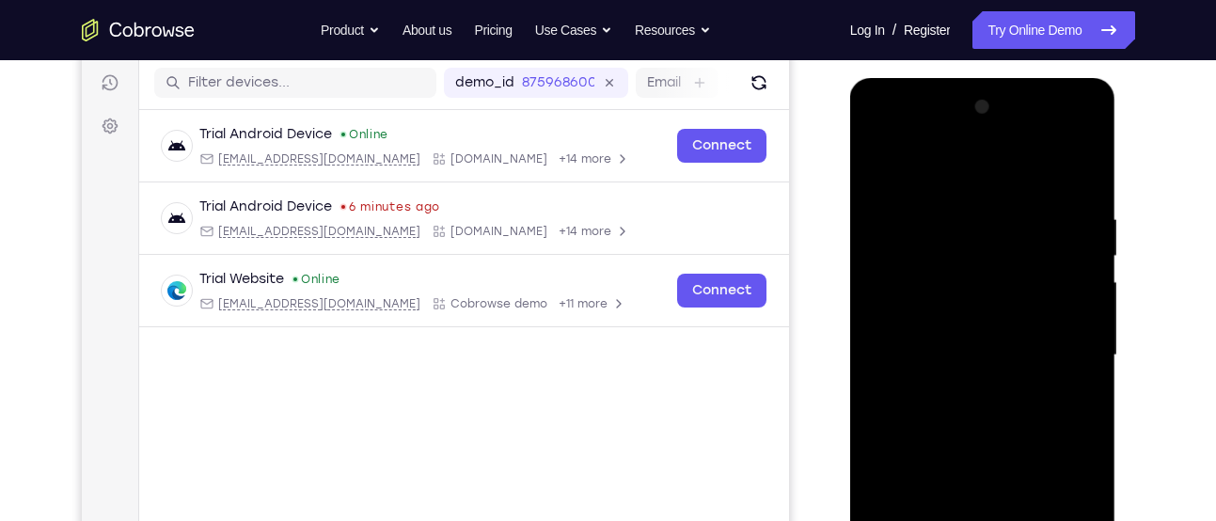
scroll to position [227, 0]
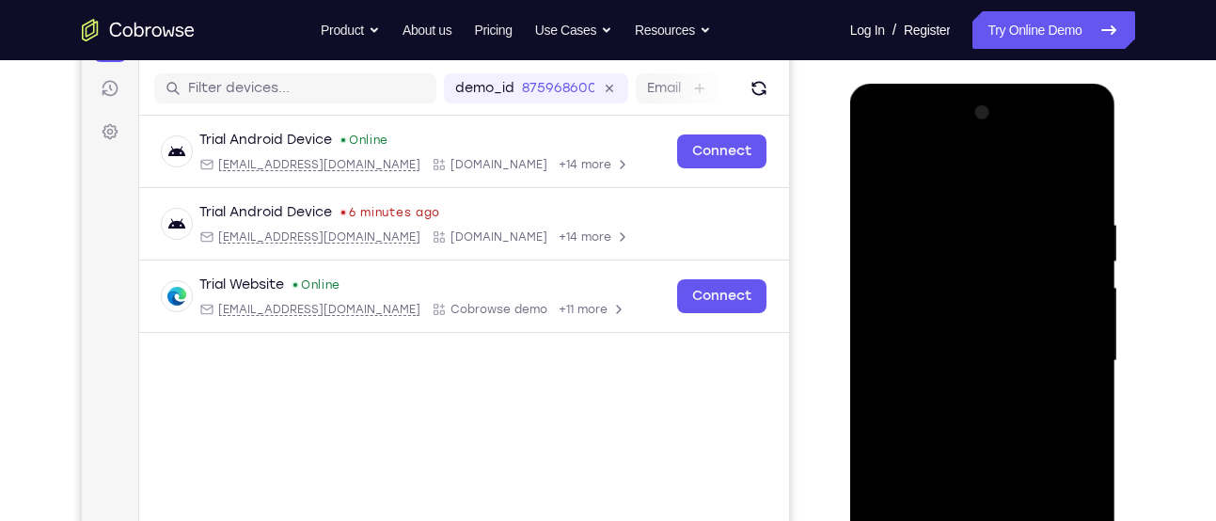
click at [915, 229] on div at bounding box center [982, 361] width 237 height 526
click at [912, 253] on div at bounding box center [982, 361] width 237 height 526
click at [911, 281] on div at bounding box center [982, 361] width 237 height 526
click at [904, 291] on div at bounding box center [982, 361] width 237 height 526
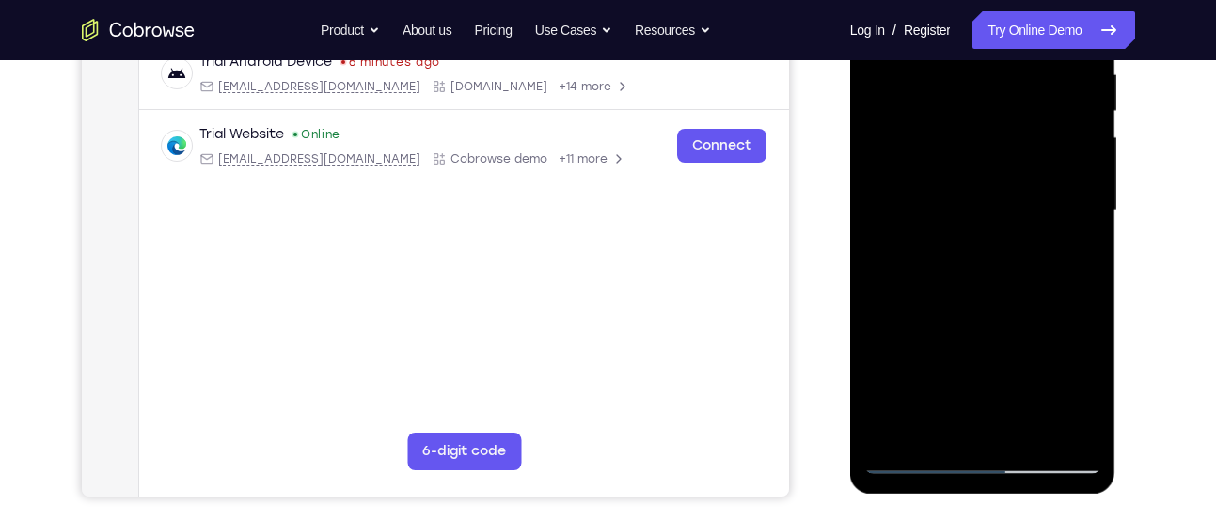
scroll to position [382, 0]
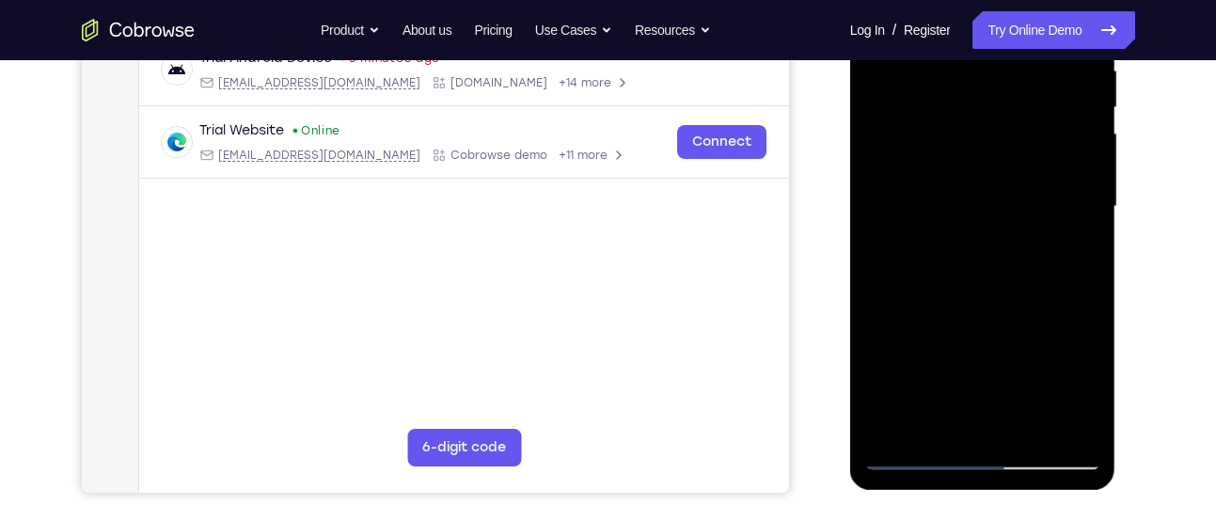
click at [1046, 421] on div at bounding box center [982, 207] width 237 height 526
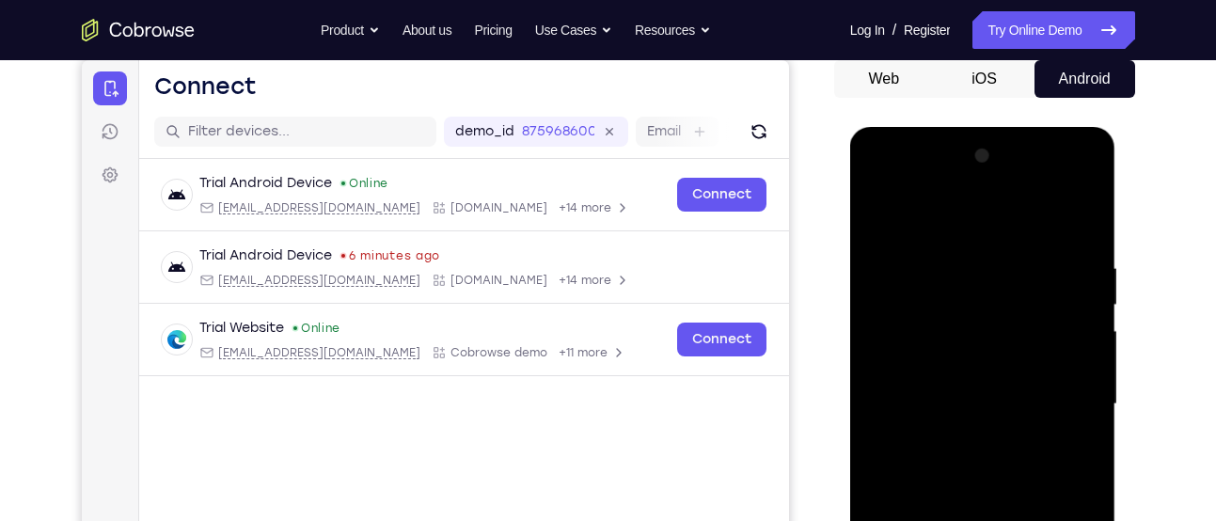
scroll to position [182, 0]
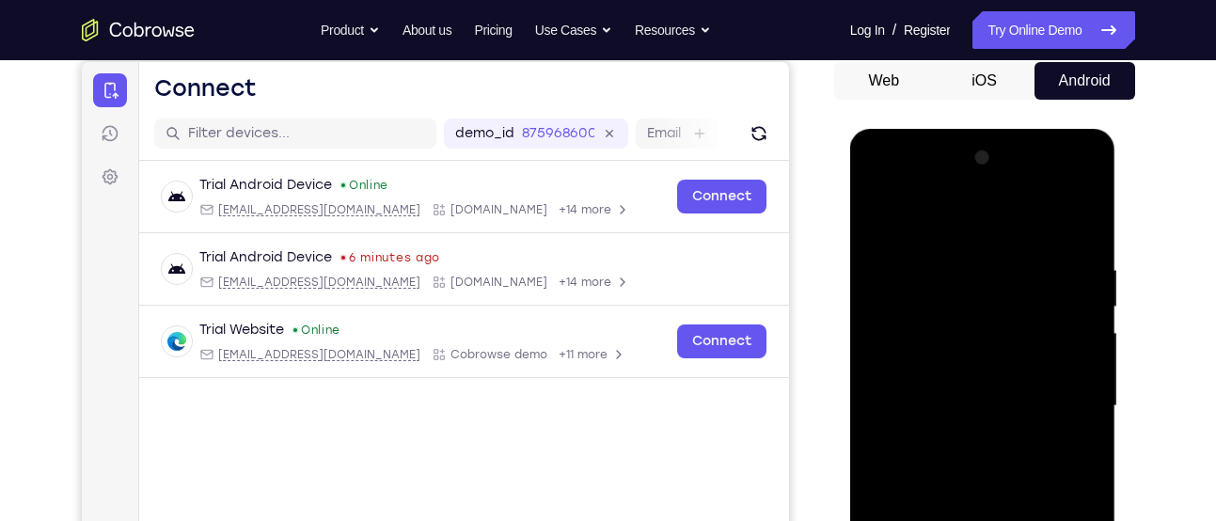
click at [885, 194] on div at bounding box center [982, 406] width 237 height 526
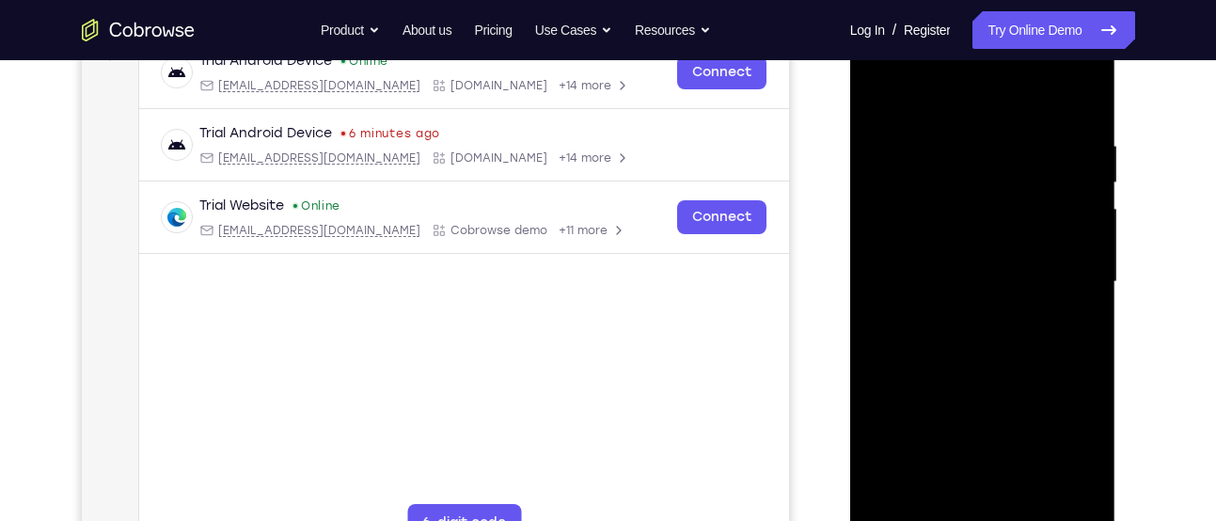
scroll to position [436, 0]
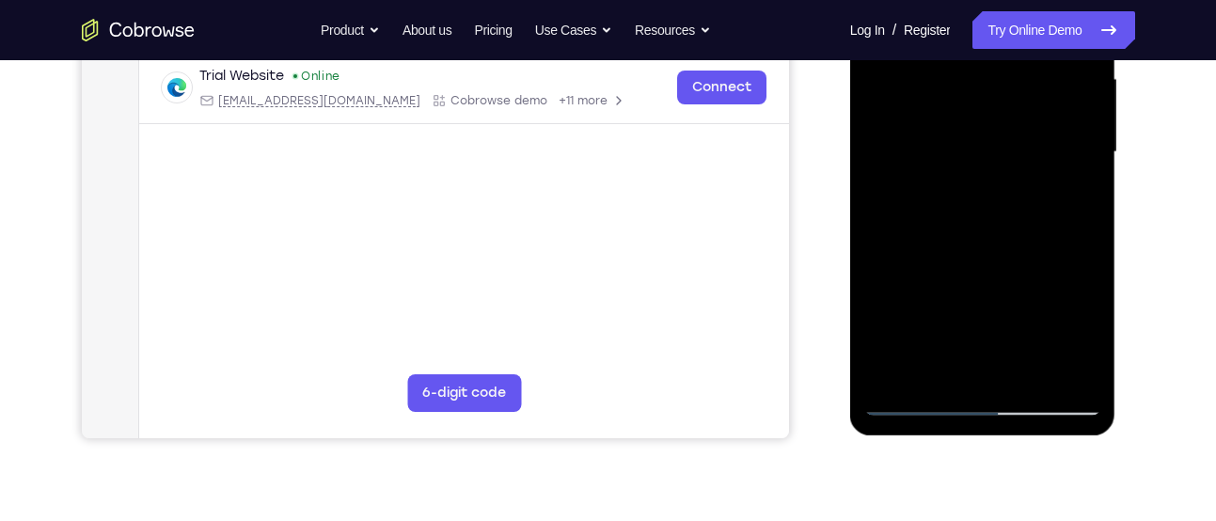
click at [933, 367] on div at bounding box center [982, 152] width 237 height 526
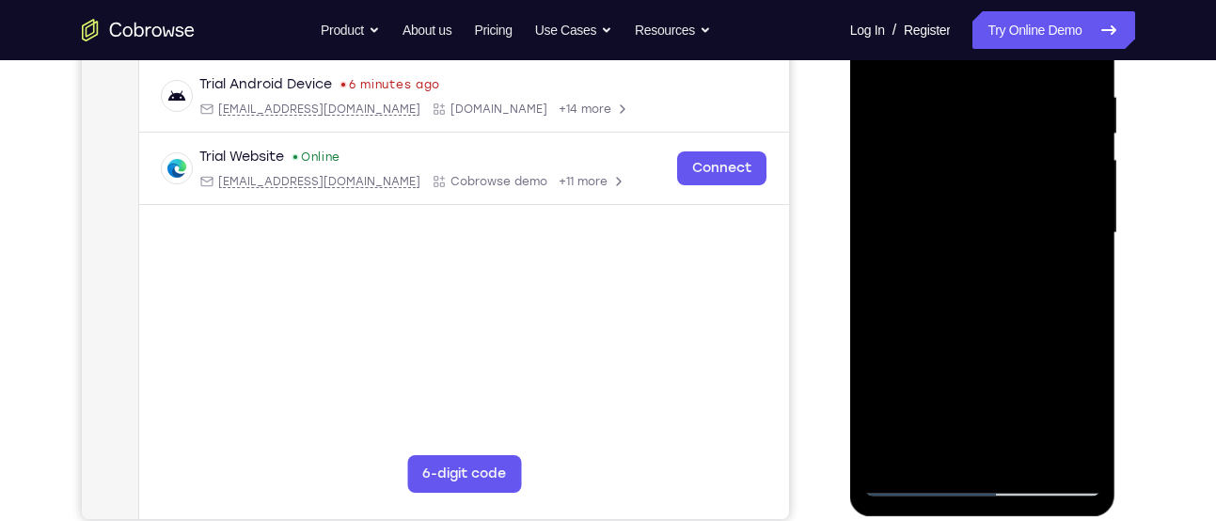
scroll to position [353, 0]
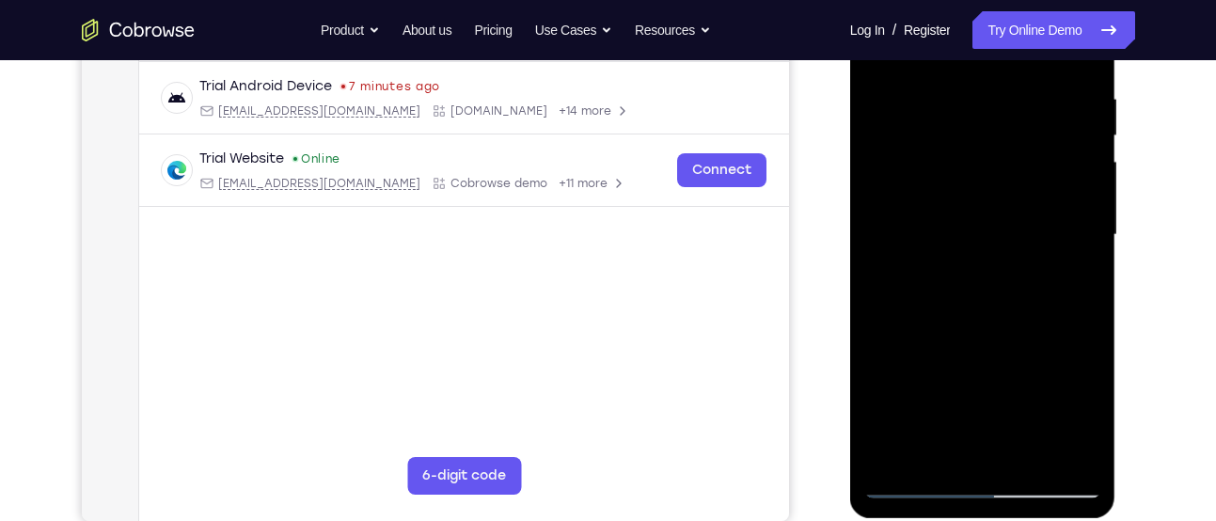
click at [973, 381] on div at bounding box center [982, 235] width 237 height 526
click at [1027, 411] on div at bounding box center [982, 235] width 237 height 526
click at [919, 382] on div at bounding box center [982, 235] width 237 height 526
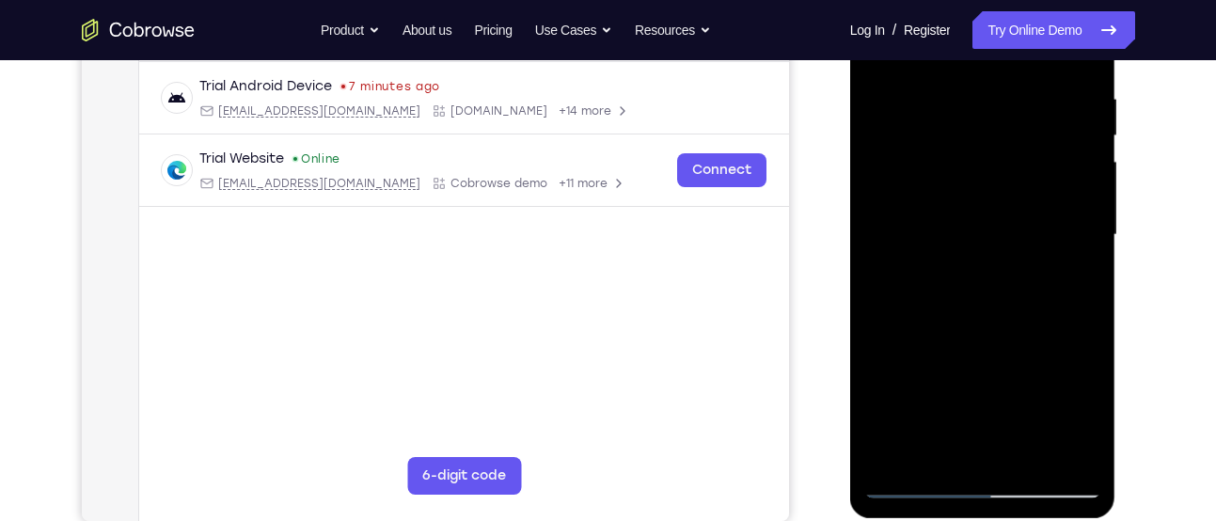
click at [1061, 383] on div at bounding box center [982, 235] width 237 height 526
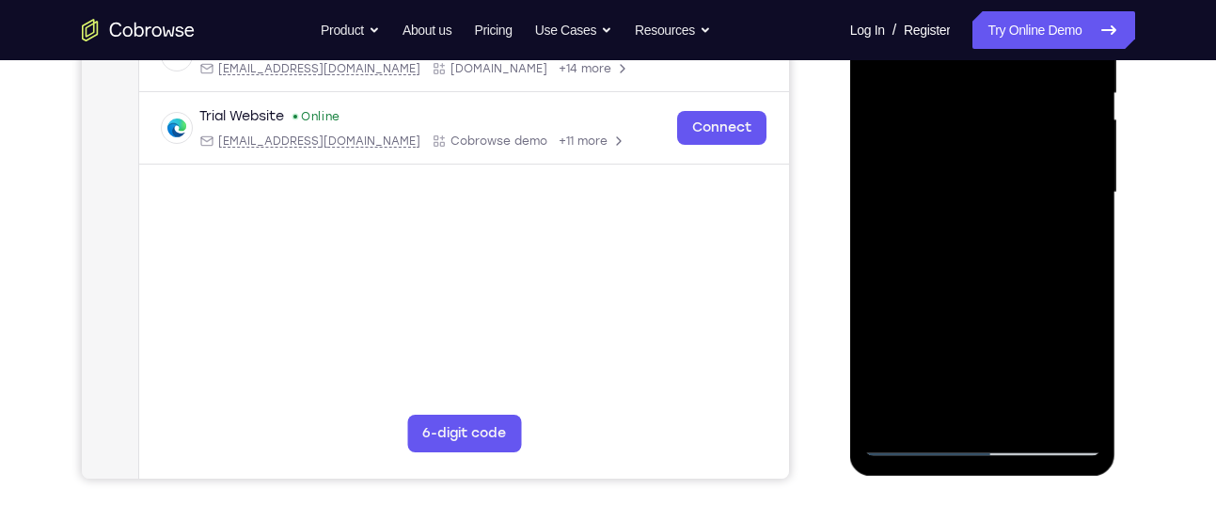
click at [999, 404] on div at bounding box center [982, 192] width 237 height 526
click at [928, 341] on div at bounding box center [982, 192] width 237 height 526
click at [974, 334] on div at bounding box center [982, 192] width 237 height 526
click at [990, 416] on div at bounding box center [982, 192] width 237 height 526
click at [1037, 345] on div at bounding box center [982, 192] width 237 height 526
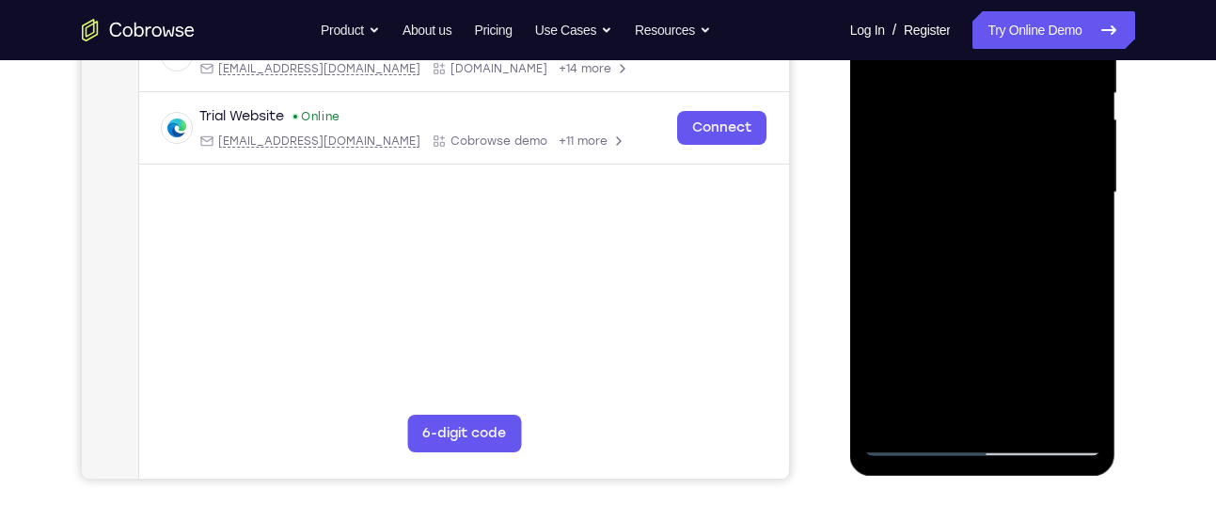
click at [973, 344] on div at bounding box center [982, 192] width 237 height 526
click at [1039, 346] on div at bounding box center [982, 192] width 237 height 526
click at [983, 344] on div at bounding box center [982, 192] width 237 height 526
click at [1084, 231] on div at bounding box center [982, 192] width 237 height 526
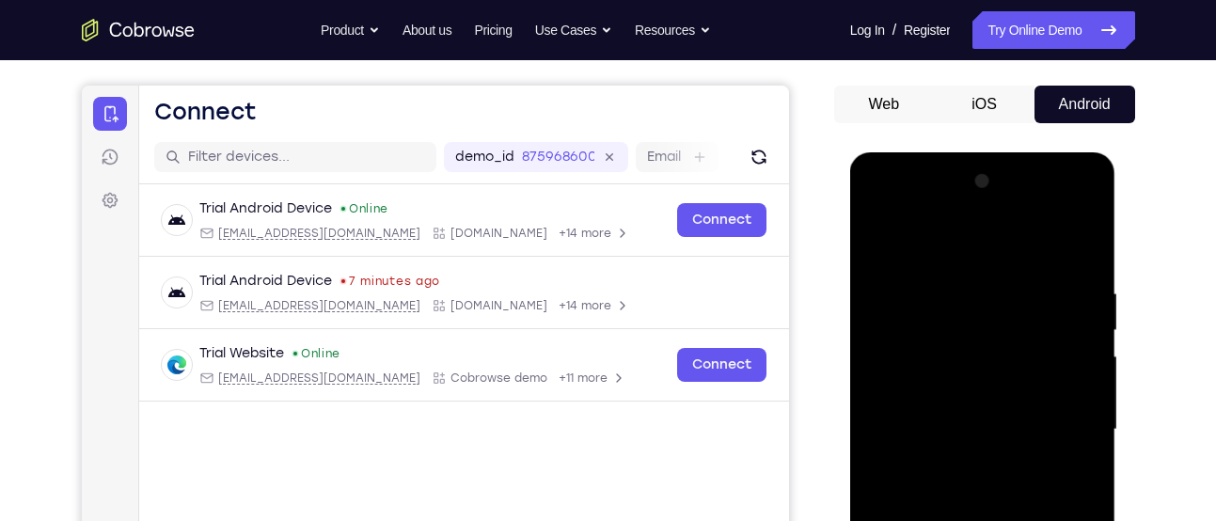
scroll to position [155, 0]
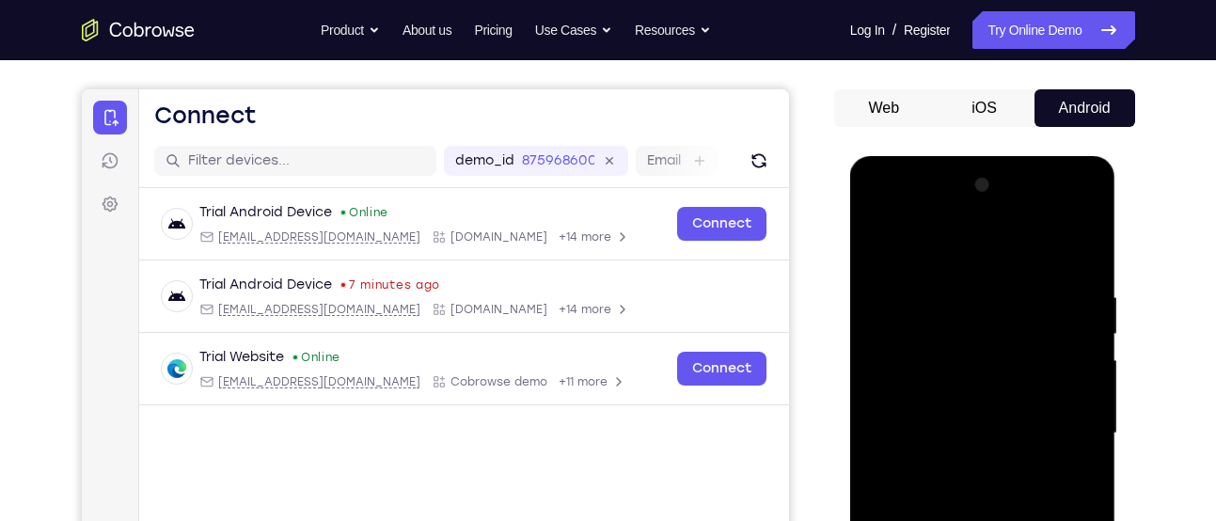
click at [877, 239] on div at bounding box center [982, 433] width 237 height 526
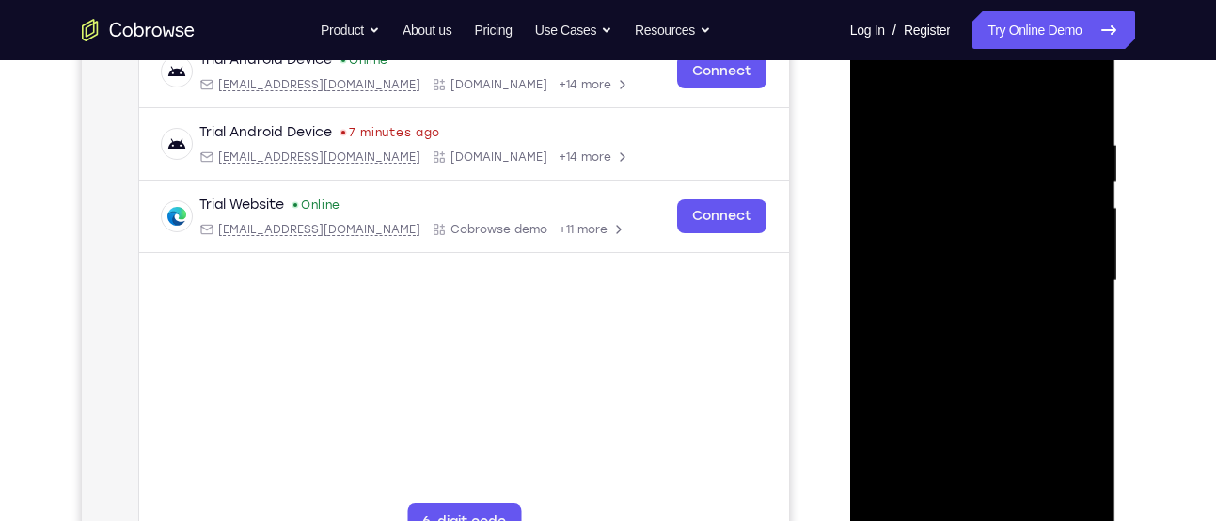
scroll to position [308, 0]
drag, startPoint x: 949, startPoint y: 288, endPoint x: 986, endPoint y: 433, distance: 150.5
click at [986, 433] on div at bounding box center [982, 280] width 237 height 526
drag, startPoint x: 940, startPoint y: 261, endPoint x: 975, endPoint y: 429, distance: 170.9
click at [975, 429] on div at bounding box center [982, 280] width 237 height 526
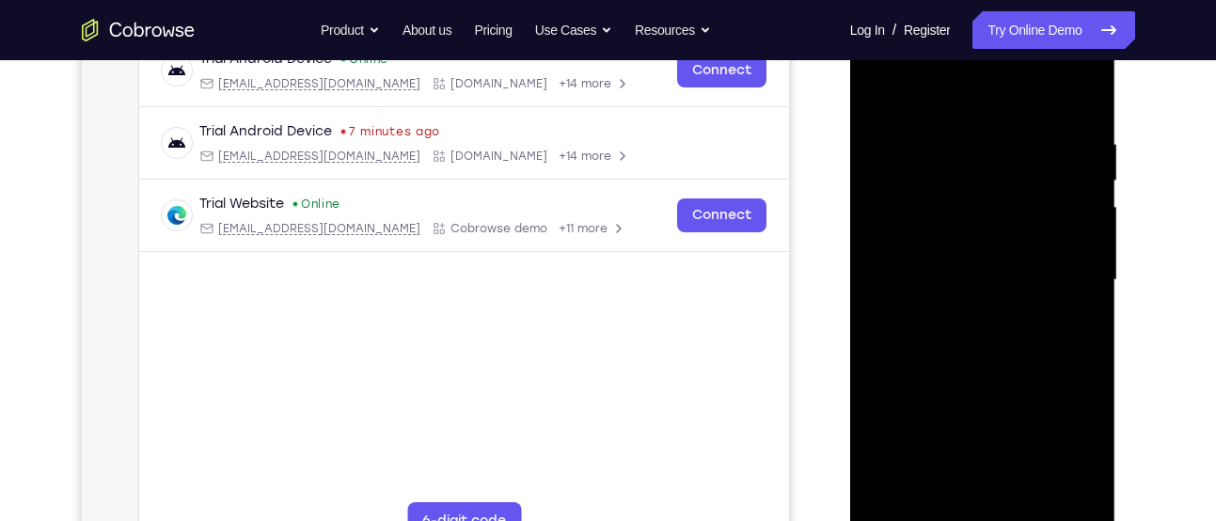
drag, startPoint x: 986, startPoint y: 284, endPoint x: 965, endPoint y: 390, distance: 108.4
click at [965, 390] on div at bounding box center [982, 280] width 237 height 526
drag, startPoint x: 1006, startPoint y: 287, endPoint x: 993, endPoint y: 392, distance: 106.1
click at [993, 392] on div at bounding box center [982, 280] width 237 height 526
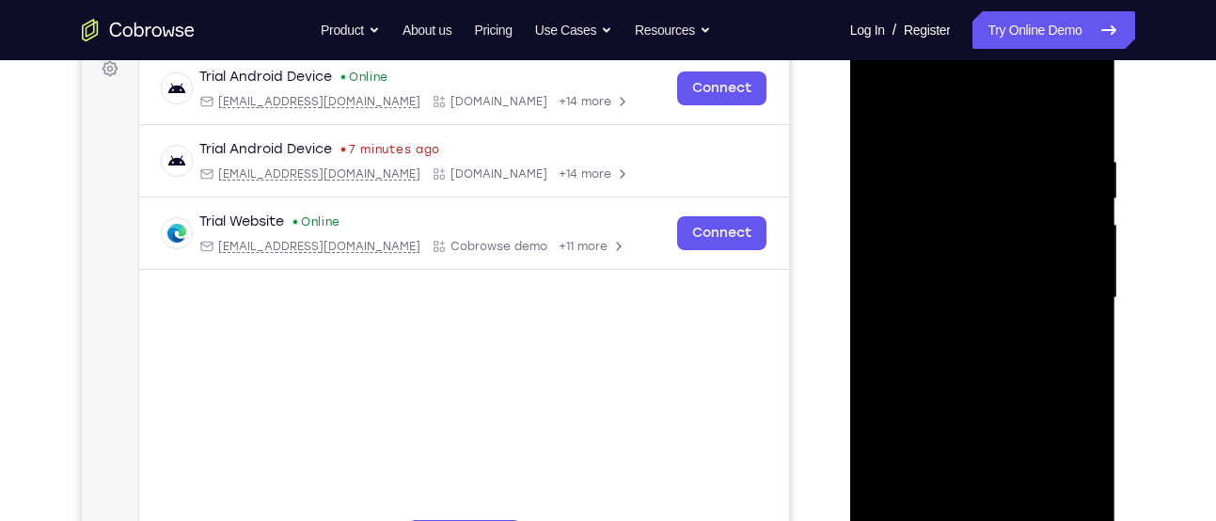
scroll to position [290, 0]
drag, startPoint x: 1017, startPoint y: 319, endPoint x: 1009, endPoint y: 410, distance: 91.6
click at [1009, 410] on div at bounding box center [982, 299] width 237 height 526
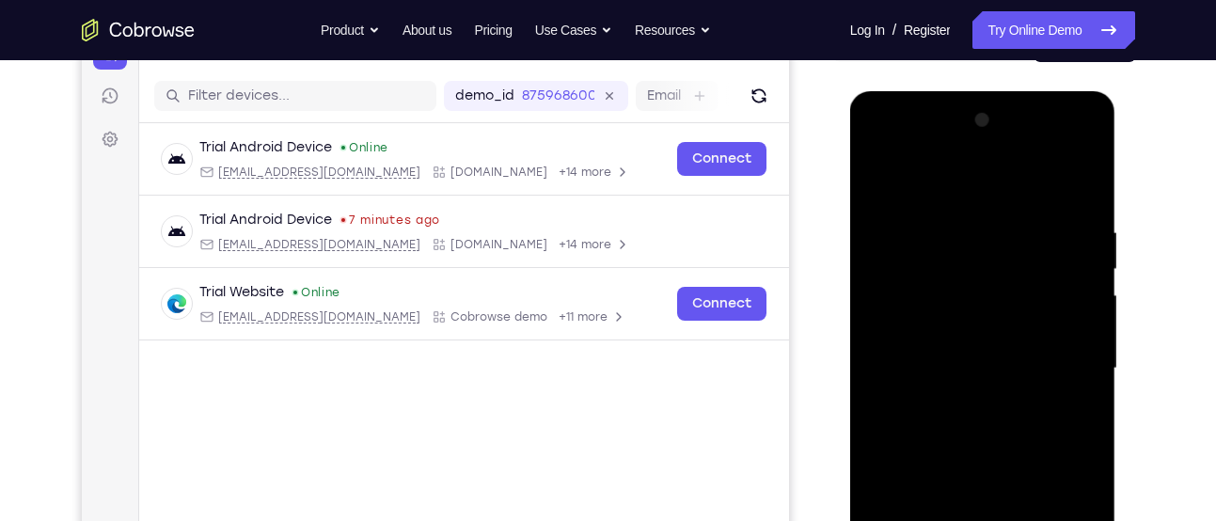
scroll to position [219, 0]
click at [885, 186] on div at bounding box center [982, 369] width 237 height 526
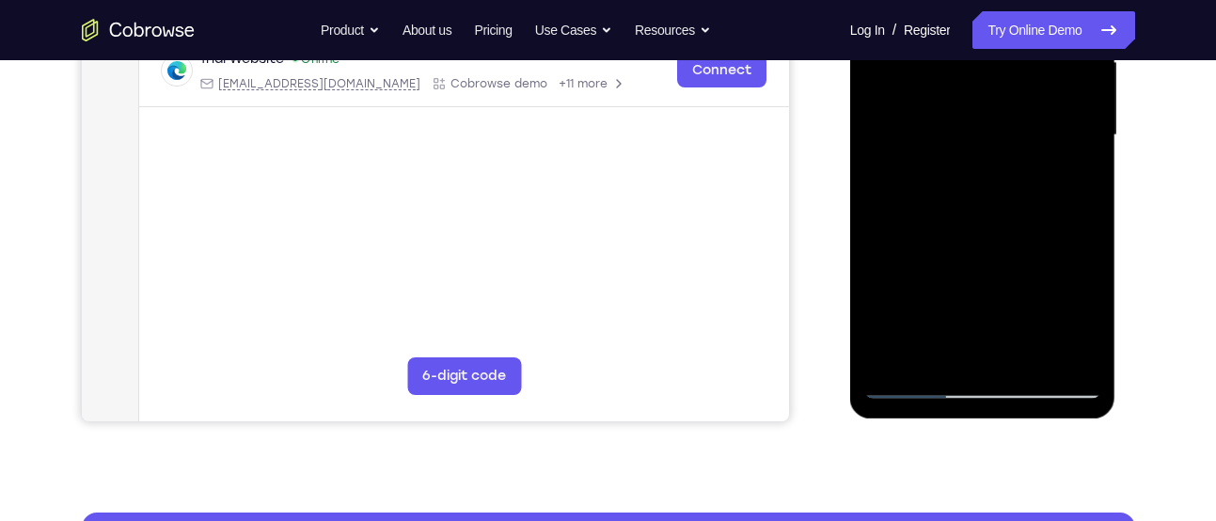
scroll to position [454, 0]
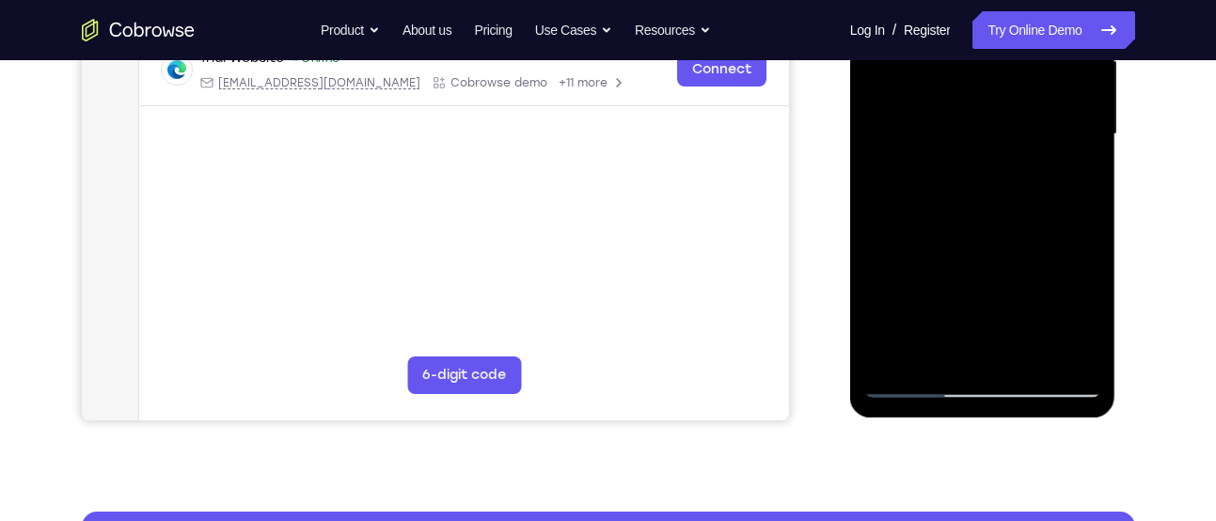
click at [974, 355] on div at bounding box center [982, 134] width 237 height 526
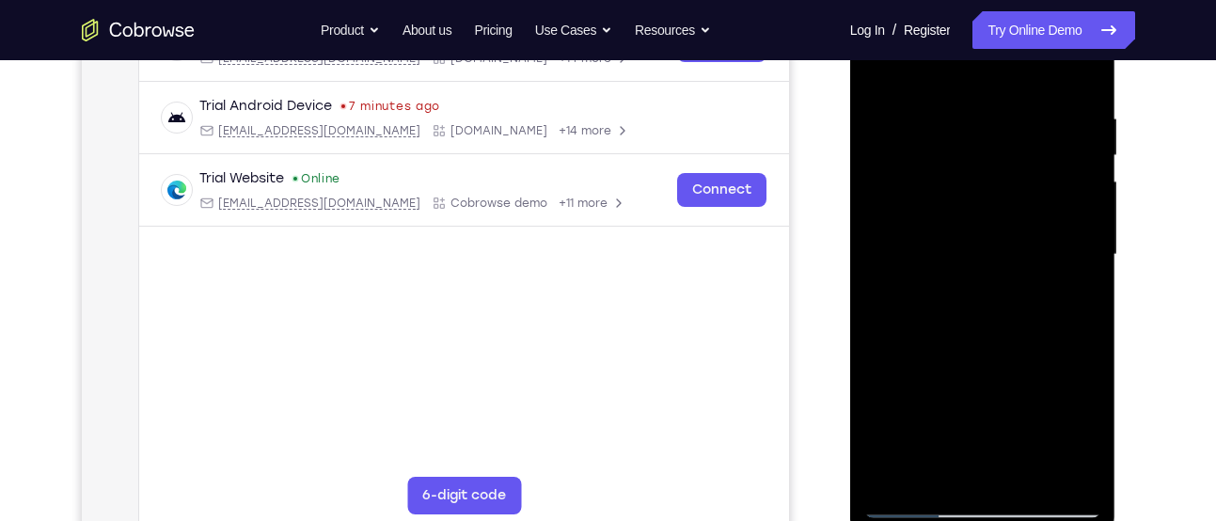
scroll to position [275, 0]
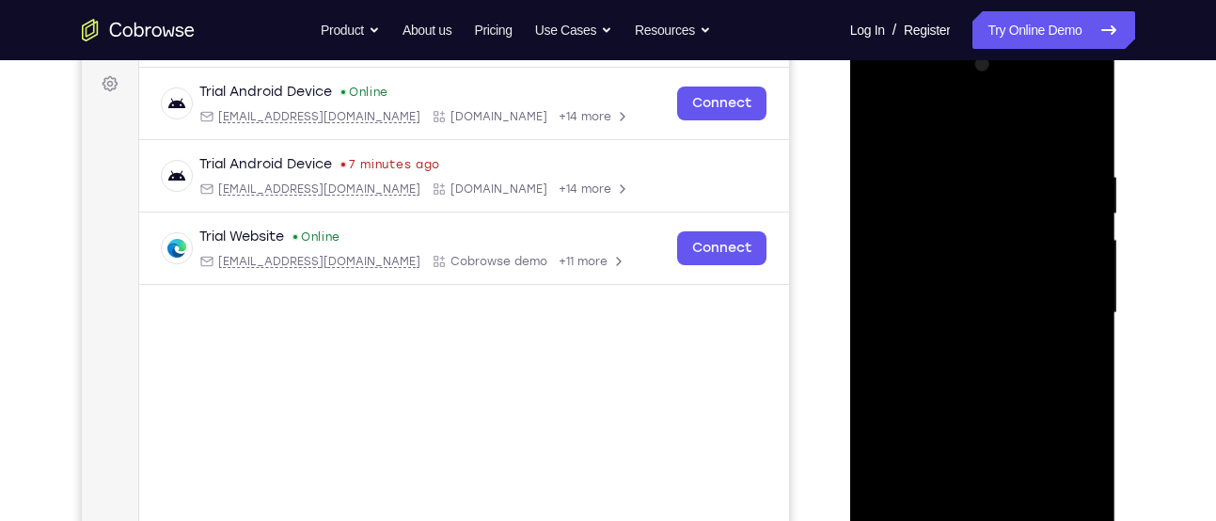
drag, startPoint x: 984, startPoint y: 394, endPoint x: 986, endPoint y: 209, distance: 185.2
click at [986, 209] on div at bounding box center [982, 313] width 237 height 526
drag, startPoint x: 989, startPoint y: 322, endPoint x: 1014, endPoint y: 55, distance: 269.1
click at [1014, 55] on div at bounding box center [982, 313] width 237 height 526
drag, startPoint x: 1020, startPoint y: 419, endPoint x: 1024, endPoint y: 180, distance: 238.8
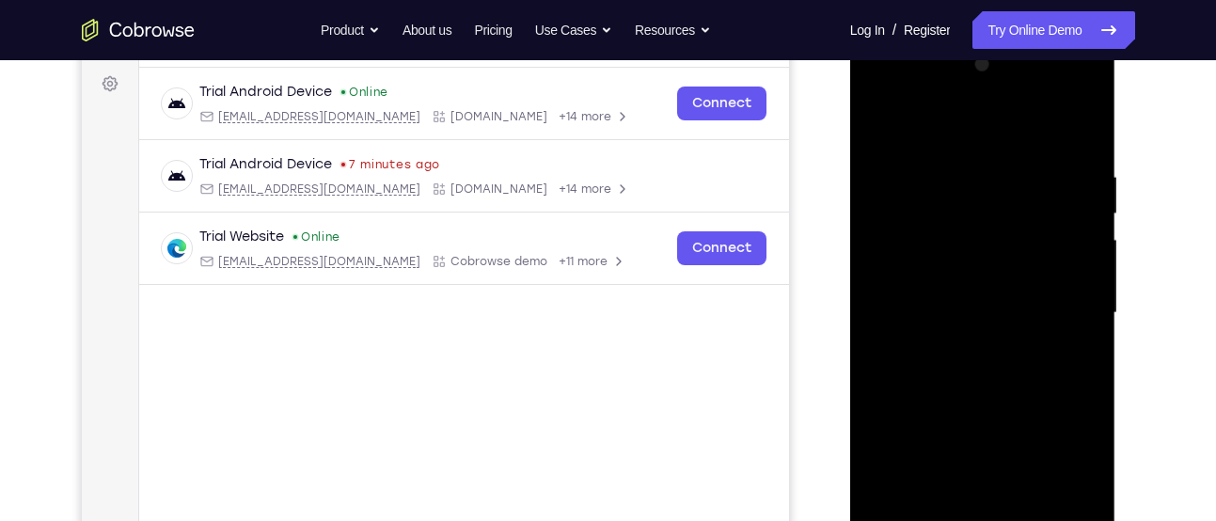
click at [1024, 180] on div at bounding box center [982, 313] width 237 height 526
drag, startPoint x: 985, startPoint y: 385, endPoint x: 995, endPoint y: 117, distance: 269.0
click at [995, 117] on div at bounding box center [982, 313] width 237 height 526
drag, startPoint x: 933, startPoint y: 421, endPoint x: 963, endPoint y: 107, distance: 315.3
click at [963, 107] on div at bounding box center [982, 313] width 237 height 526
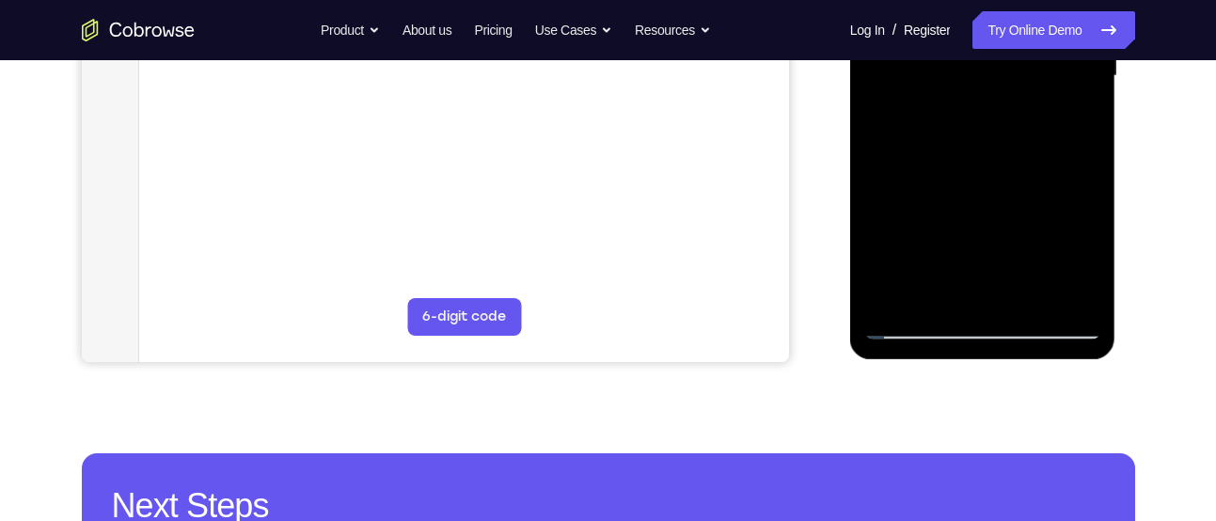
scroll to position [513, 0]
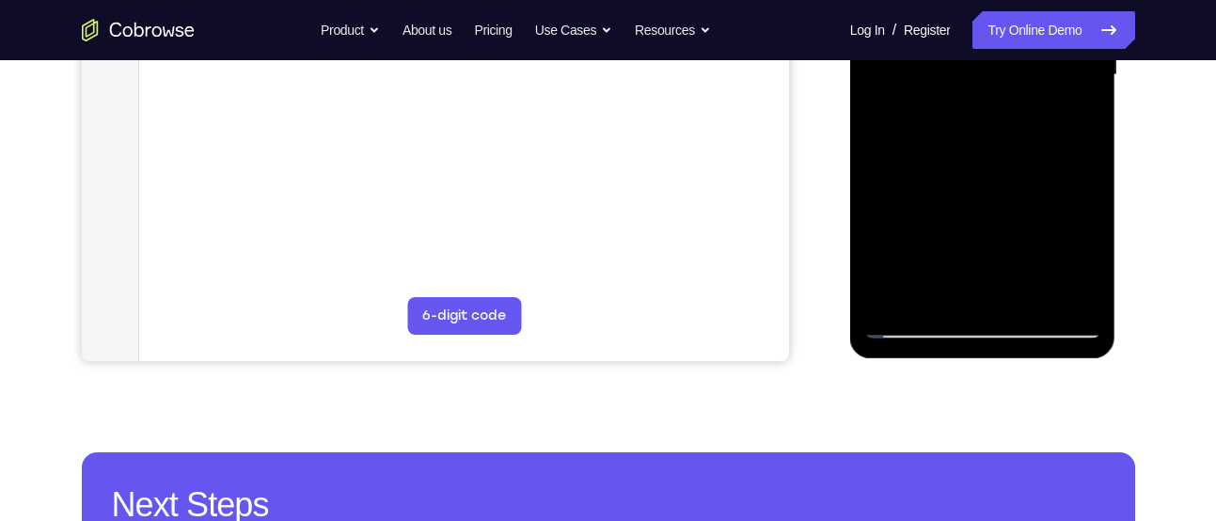
click at [967, 294] on div at bounding box center [982, 75] width 237 height 526
click at [983, 290] on div at bounding box center [982, 75] width 237 height 526
click at [891, 300] on div at bounding box center [982, 75] width 237 height 526
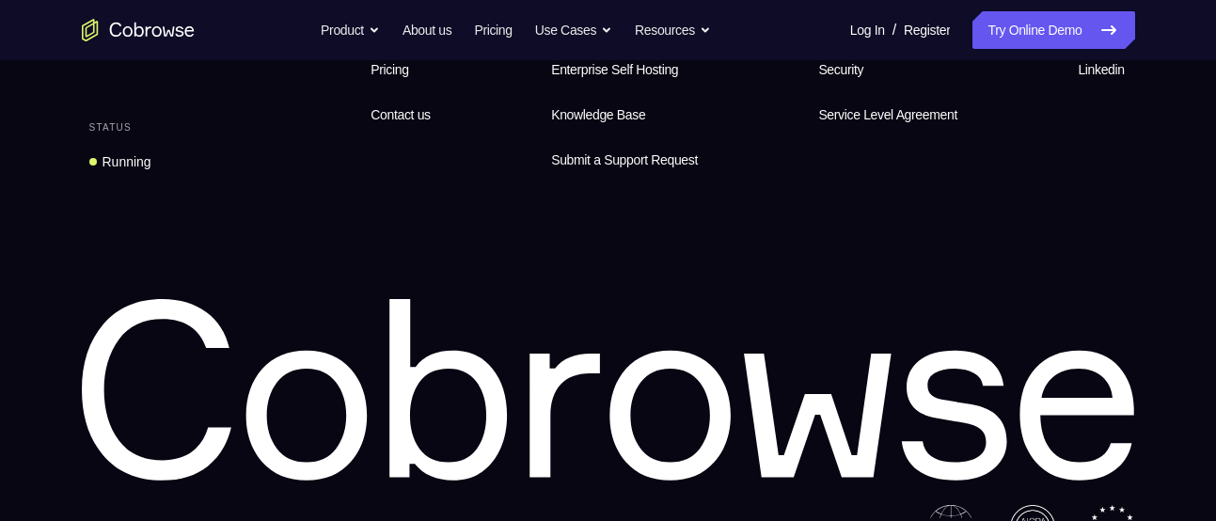
scroll to position [1515, 0]
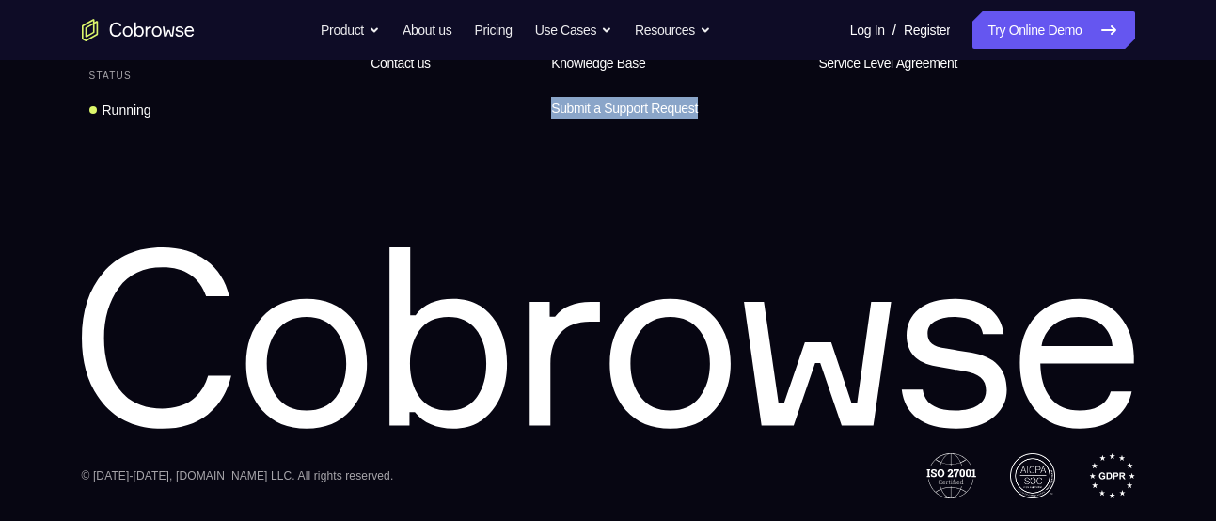
drag, startPoint x: 754, startPoint y: 95, endPoint x: 537, endPoint y: 145, distance: 222.8
click at [537, 145] on div "Equip your agents to succeed Status Running Features Product About us Pricing C…" at bounding box center [608, 186] width 1203 height 623
click at [743, 138] on div "Equip your agents to succeed Status Running Features Product About us Pricing C…" at bounding box center [608, 186] width 1203 height 623
